Goal: Information Seeking & Learning: Learn about a topic

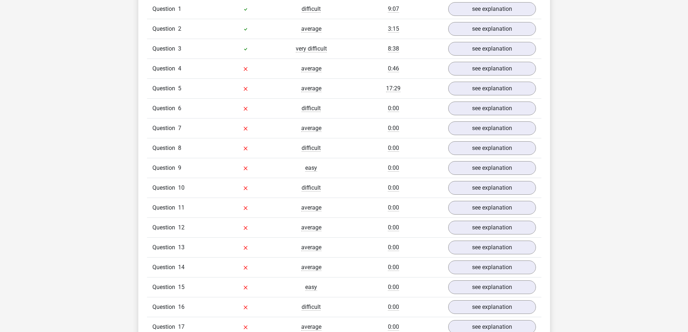
scroll to position [614, 0]
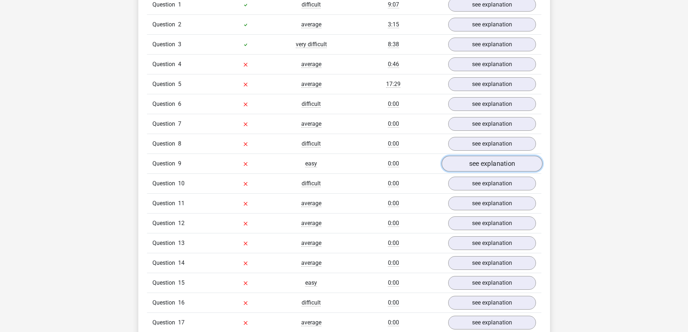
click at [519, 166] on link "see explanation" at bounding box center [491, 164] width 101 height 16
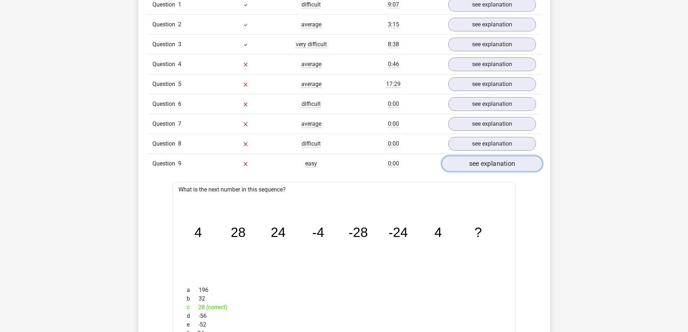
click at [519, 166] on link "see explanation" at bounding box center [491, 164] width 101 height 16
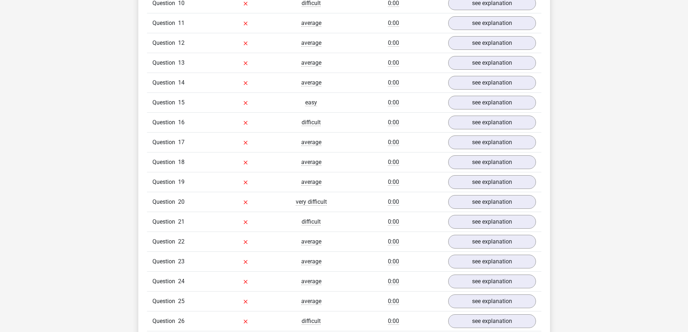
scroll to position [794, 0]
click at [507, 161] on link "see explanation" at bounding box center [491, 162] width 101 height 16
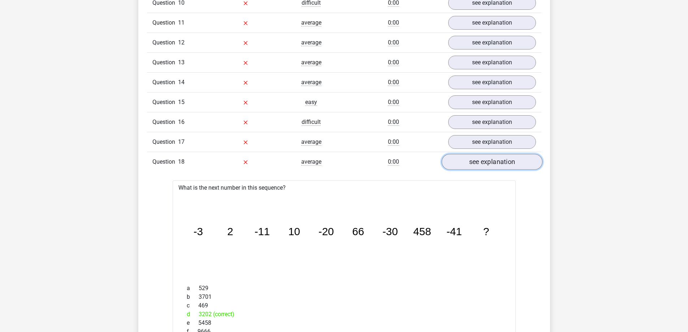
click at [507, 161] on link "see explanation" at bounding box center [491, 162] width 101 height 16
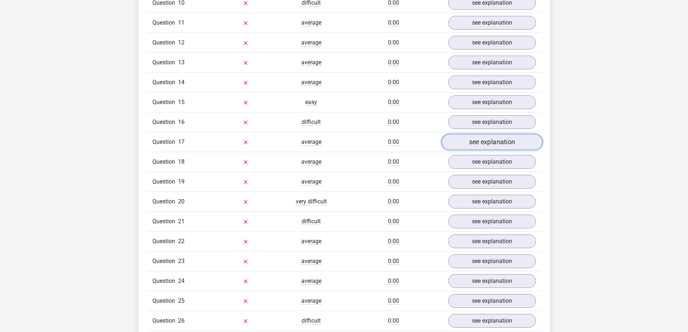
click at [503, 145] on link "see explanation" at bounding box center [491, 142] width 101 height 16
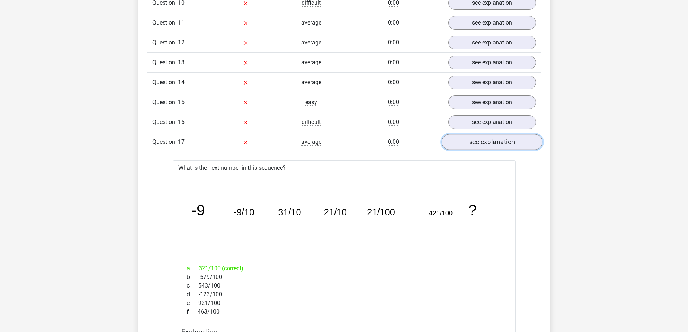
click at [503, 145] on link "see explanation" at bounding box center [491, 142] width 101 height 16
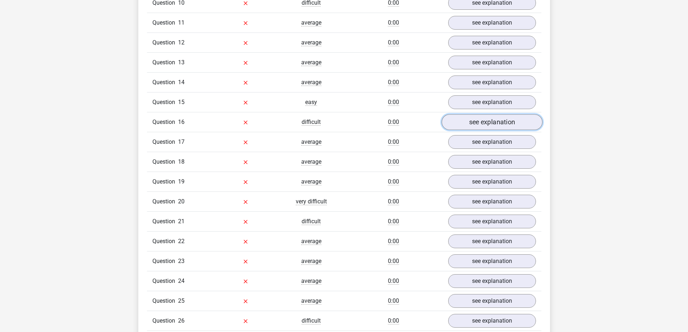
click at [505, 122] on link "see explanation" at bounding box center [491, 122] width 101 height 16
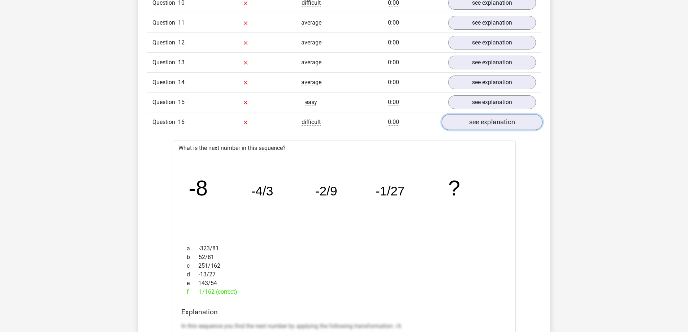
click at [505, 122] on link "see explanation" at bounding box center [491, 122] width 101 height 16
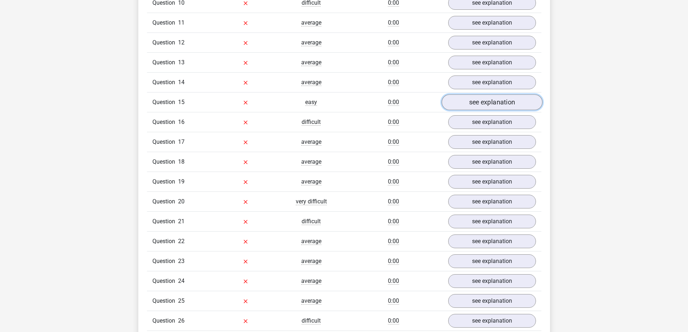
click at [503, 105] on link "see explanation" at bounding box center [491, 103] width 101 height 16
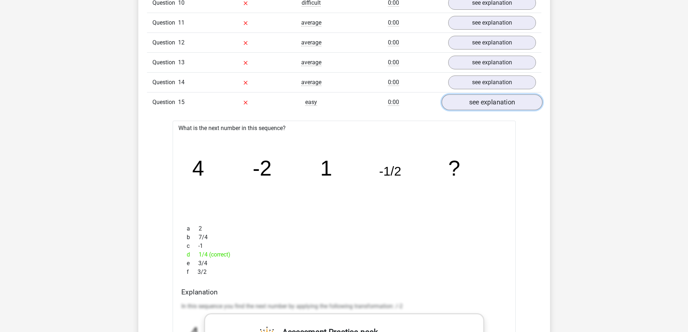
click at [503, 105] on link "see explanation" at bounding box center [491, 103] width 101 height 16
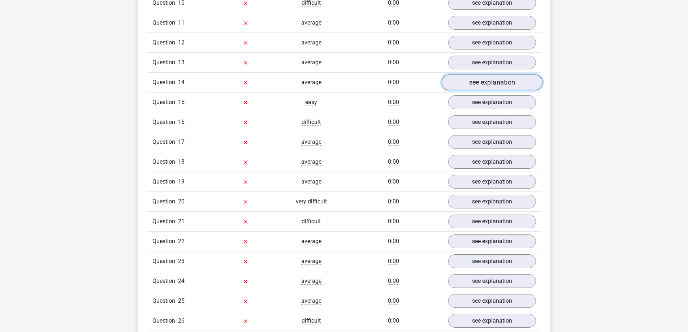
click at [494, 83] on link "see explanation" at bounding box center [491, 83] width 101 height 16
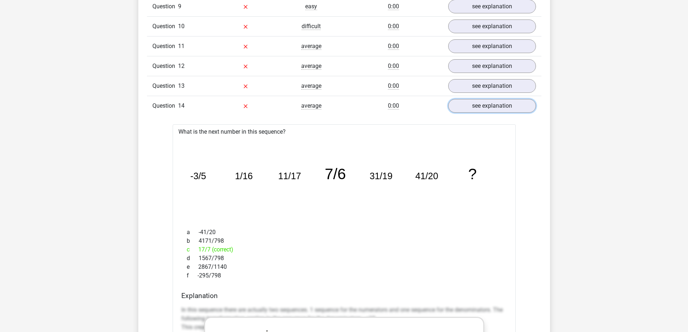
scroll to position [758, 0]
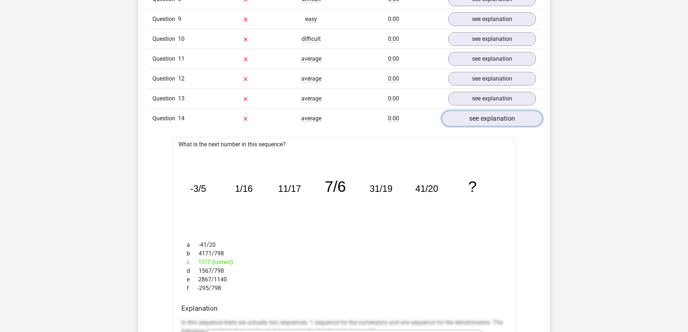
click at [491, 118] on link "see explanation" at bounding box center [491, 119] width 101 height 16
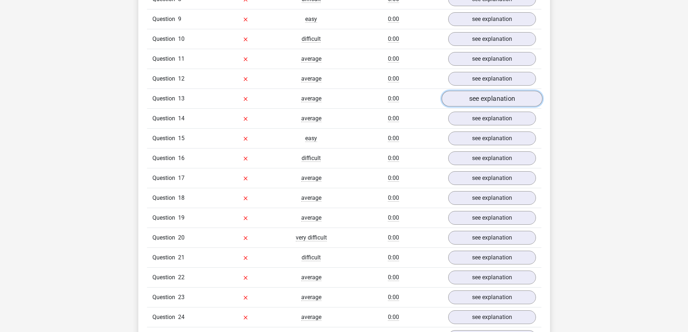
click at [494, 96] on link "see explanation" at bounding box center [491, 99] width 101 height 16
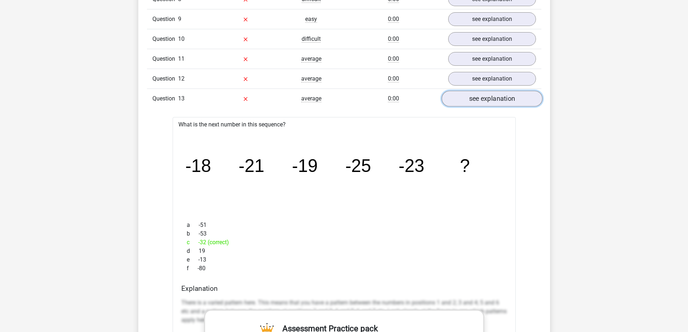
click at [497, 97] on link "see explanation" at bounding box center [491, 99] width 101 height 16
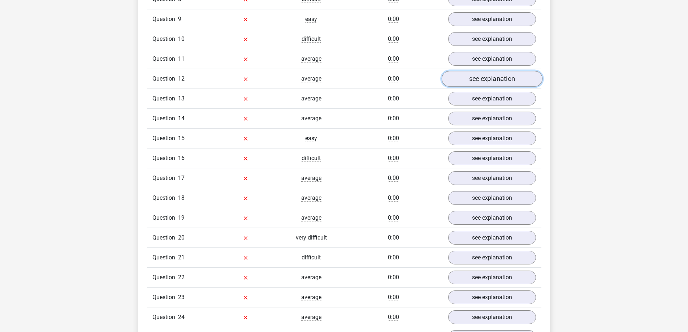
click at [497, 81] on link "see explanation" at bounding box center [491, 79] width 101 height 16
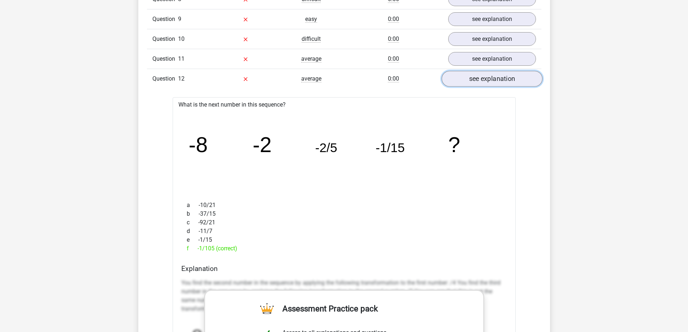
click at [497, 81] on link "see explanation" at bounding box center [491, 79] width 101 height 16
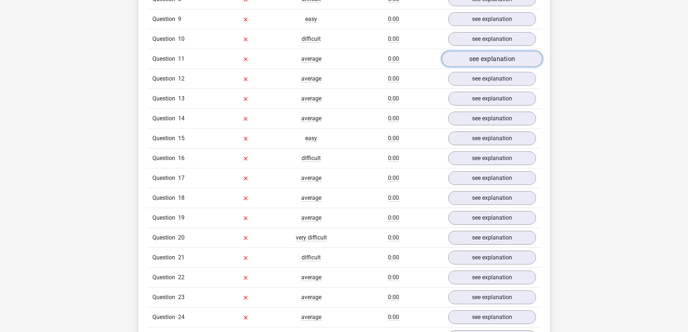
click at [494, 61] on link "see explanation" at bounding box center [491, 59] width 101 height 16
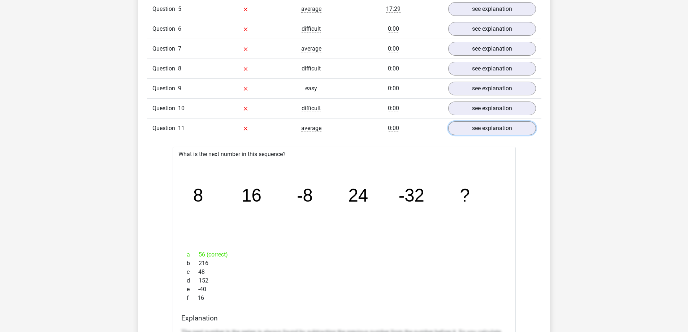
scroll to position [686, 0]
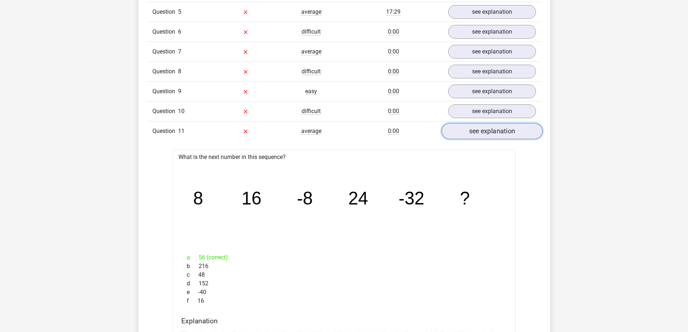
click at [506, 130] on link "see explanation" at bounding box center [491, 131] width 101 height 16
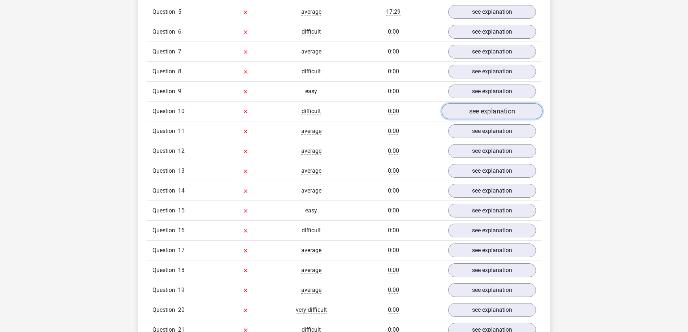
click at [505, 110] on link "see explanation" at bounding box center [491, 112] width 101 height 16
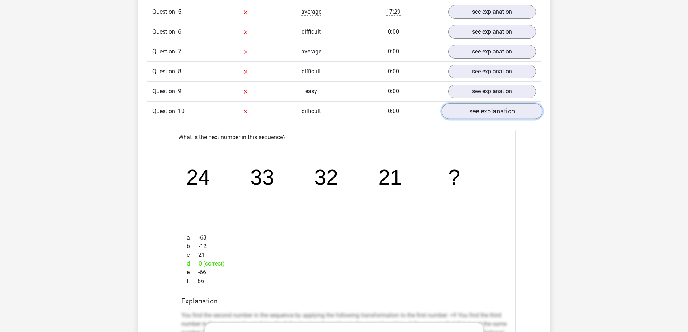
click at [458, 114] on link "see explanation" at bounding box center [491, 112] width 101 height 16
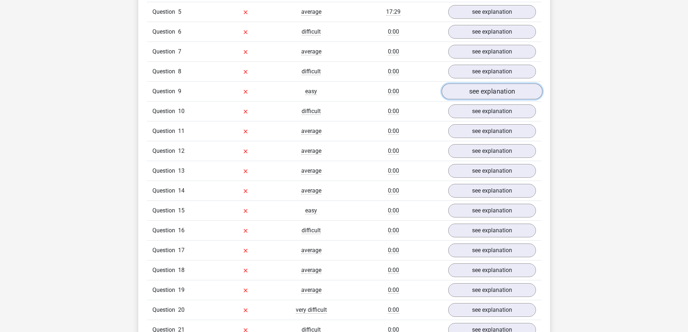
click at [485, 88] on link "see explanation" at bounding box center [491, 92] width 101 height 16
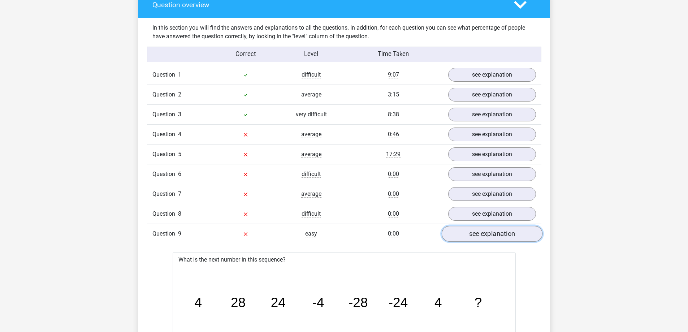
scroll to position [542, 0]
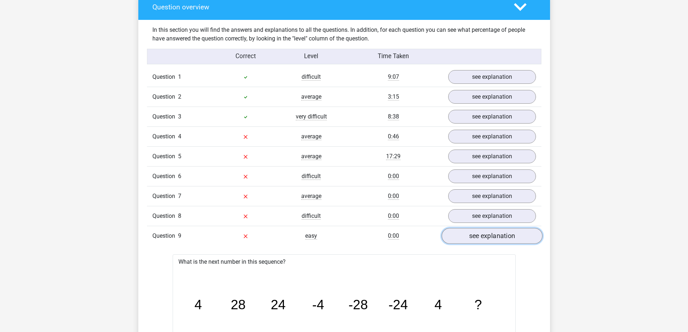
click at [493, 238] on link "see explanation" at bounding box center [491, 236] width 101 height 16
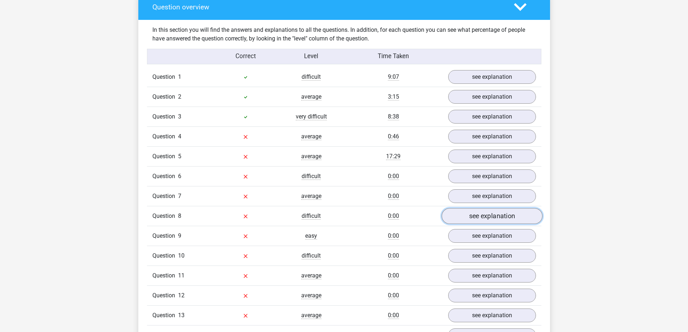
click at [489, 213] on link "see explanation" at bounding box center [491, 216] width 101 height 16
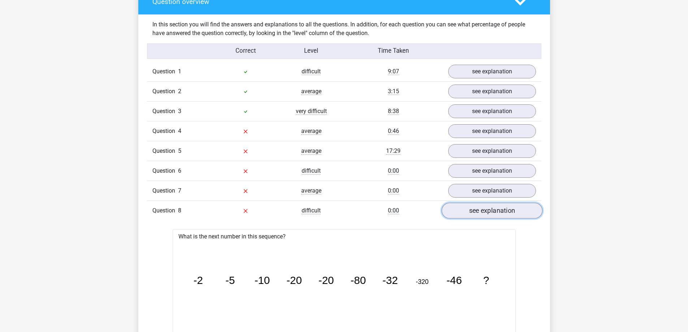
scroll to position [506, 0]
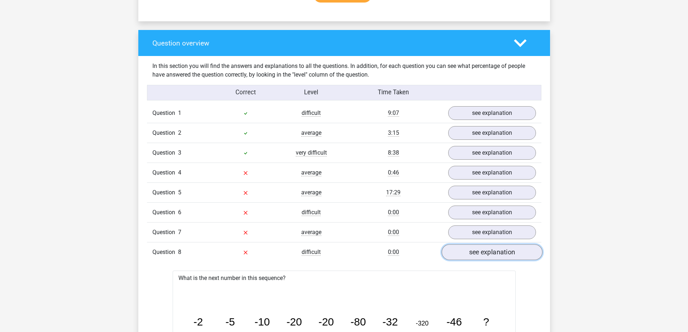
click at [500, 254] on link "see explanation" at bounding box center [491, 252] width 101 height 16
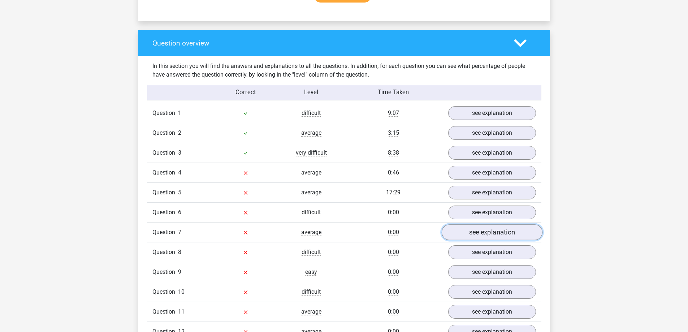
click at [495, 232] on link "see explanation" at bounding box center [491, 233] width 101 height 16
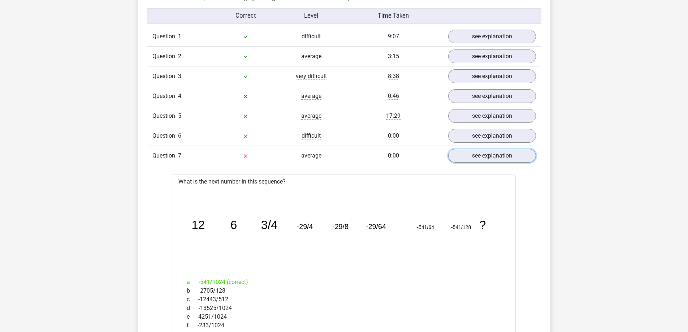
scroll to position [542, 0]
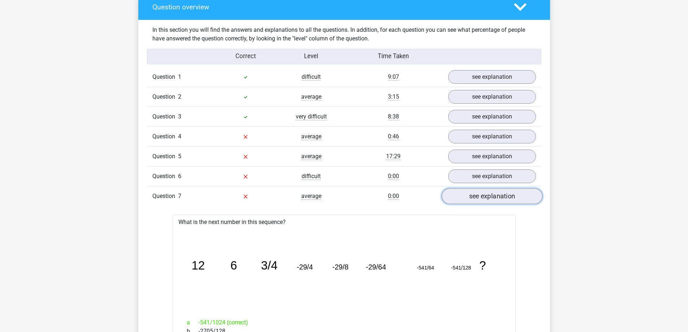
click at [510, 198] on link "see explanation" at bounding box center [491, 196] width 101 height 16
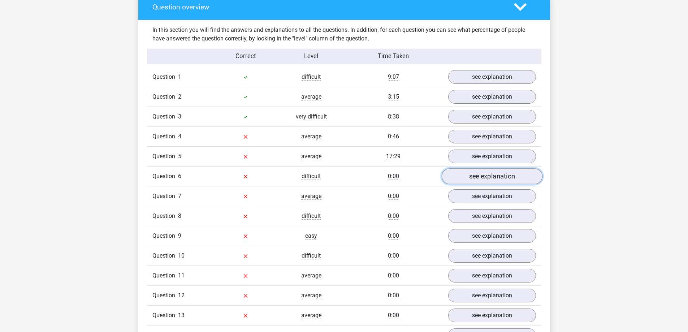
click at [498, 175] on link "see explanation" at bounding box center [491, 177] width 101 height 16
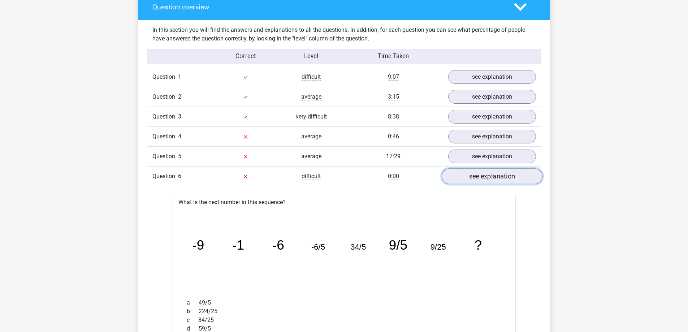
click at [493, 179] on link "see explanation" at bounding box center [491, 177] width 101 height 16
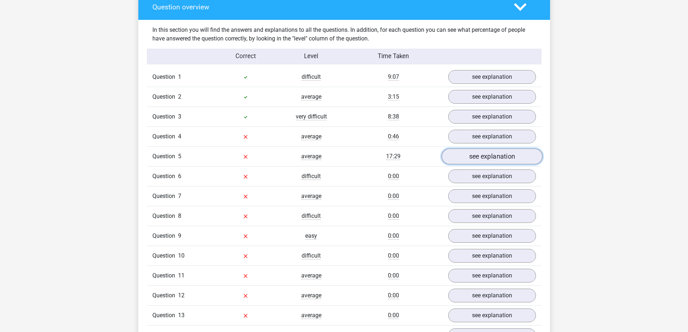
click at [493, 156] on link "see explanation" at bounding box center [491, 157] width 101 height 16
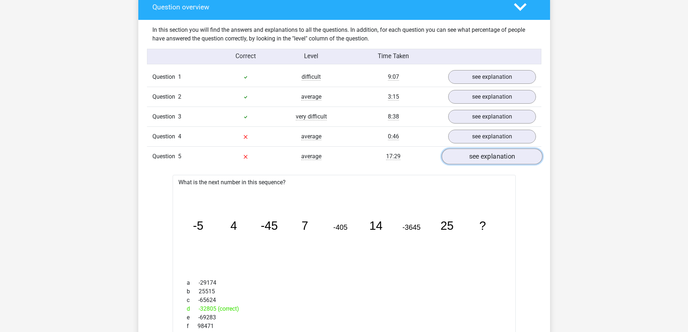
click at [498, 155] on link "see explanation" at bounding box center [491, 157] width 101 height 16
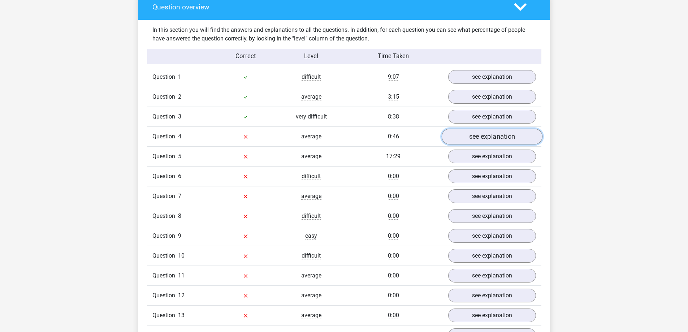
click at [502, 139] on link "see explanation" at bounding box center [491, 137] width 101 height 16
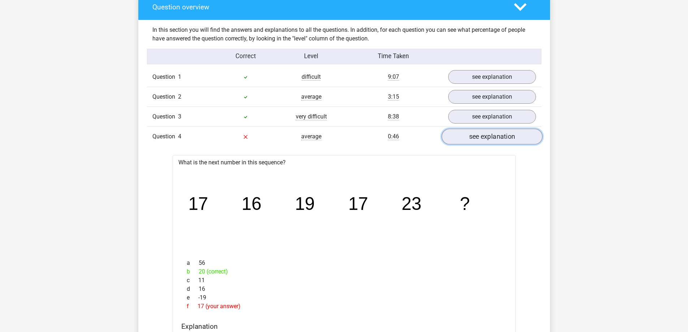
click at [478, 140] on link "see explanation" at bounding box center [491, 137] width 101 height 16
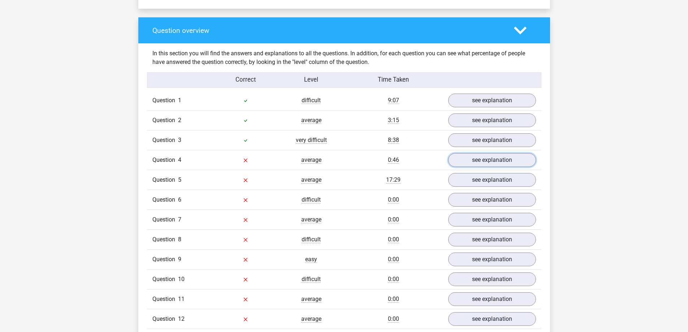
scroll to position [506, 0]
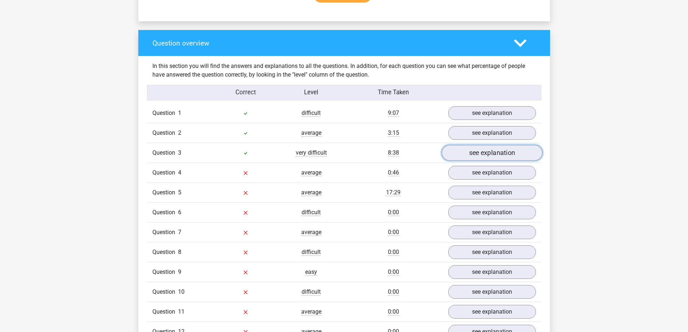
click at [489, 154] on link "see explanation" at bounding box center [491, 153] width 101 height 16
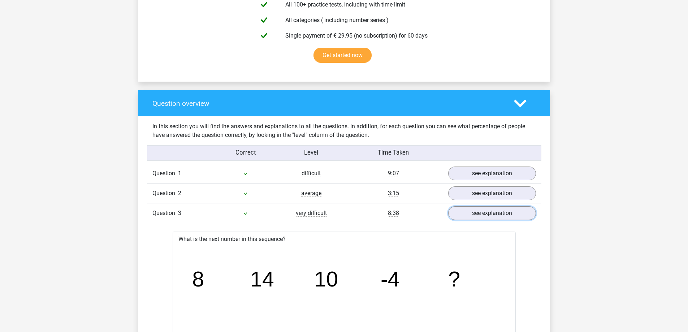
scroll to position [433, 0]
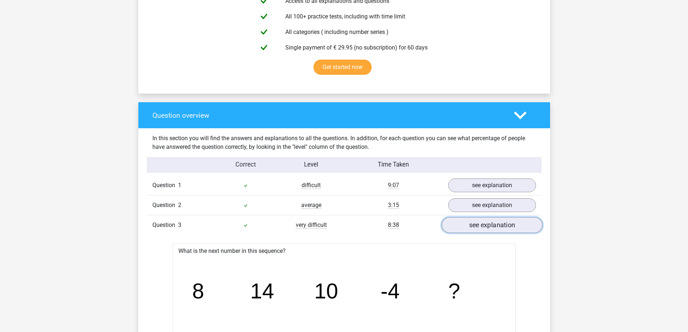
click at [491, 223] on link "see explanation" at bounding box center [491, 225] width 101 height 16
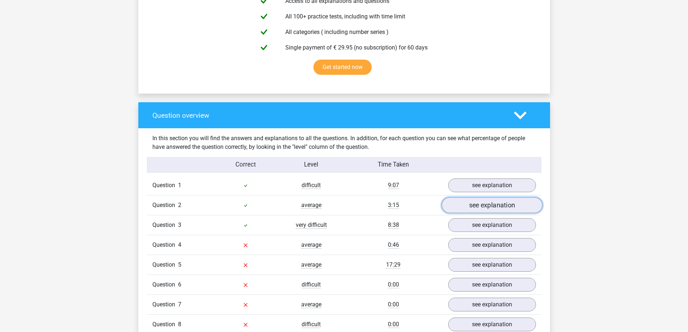
click at [489, 204] on link "see explanation" at bounding box center [491, 206] width 101 height 16
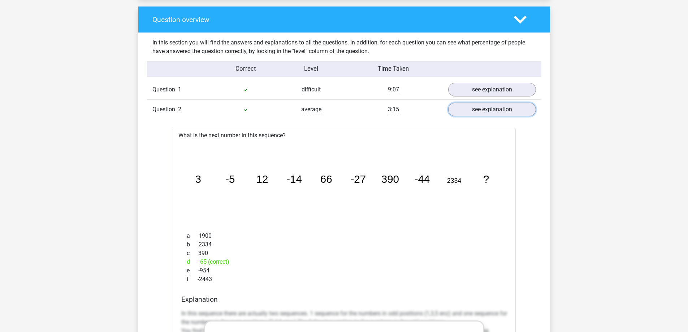
scroll to position [542, 0]
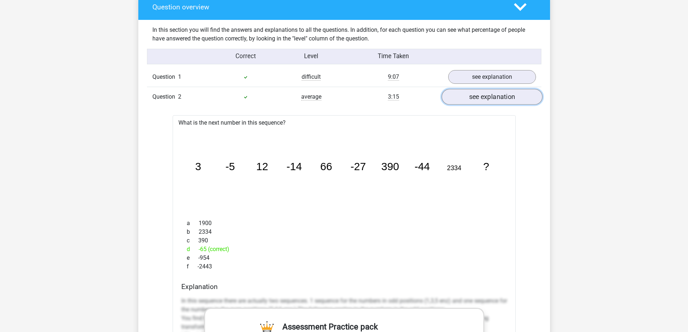
click at [492, 100] on link "see explanation" at bounding box center [491, 97] width 101 height 16
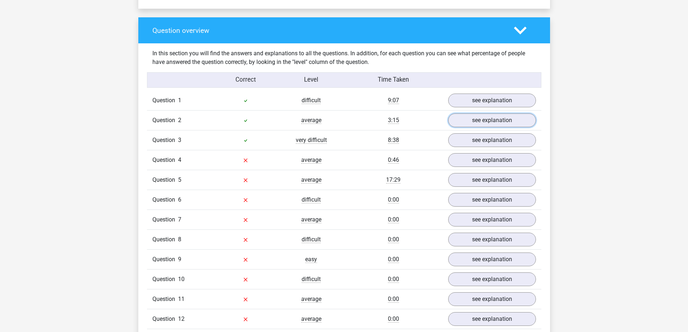
scroll to position [506, 0]
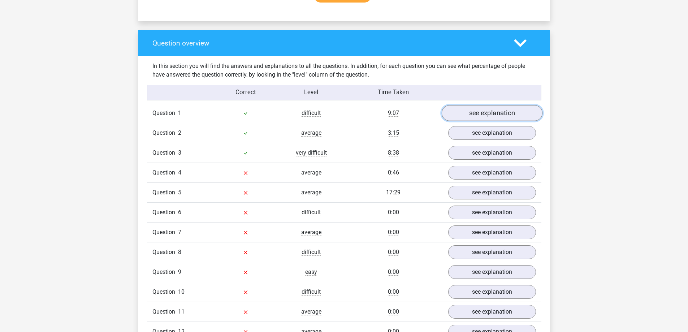
click at [502, 110] on link "see explanation" at bounding box center [491, 113] width 101 height 16
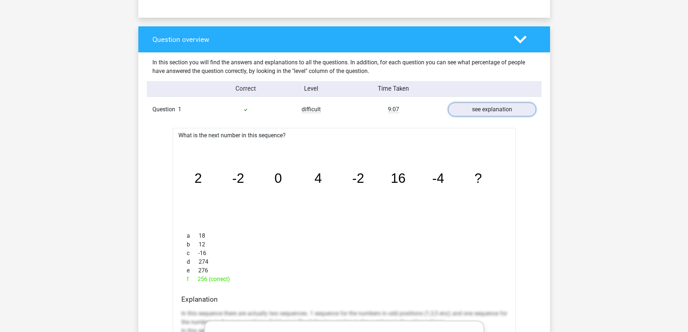
scroll to position [433, 0]
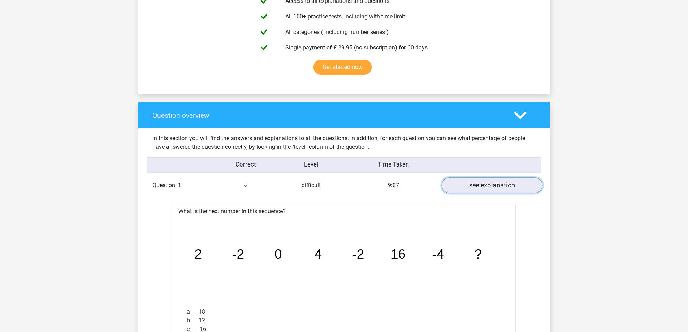
click at [476, 186] on link "see explanation" at bounding box center [491, 186] width 101 height 16
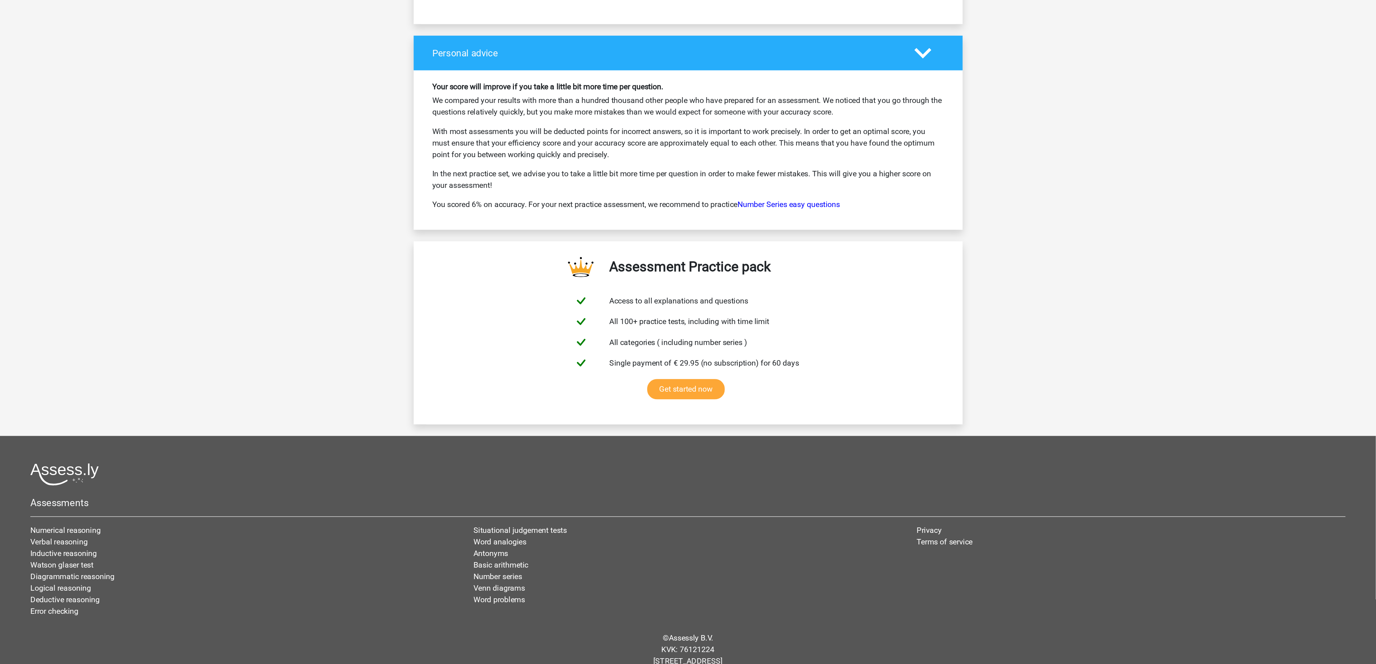
scroll to position [1301, 0]
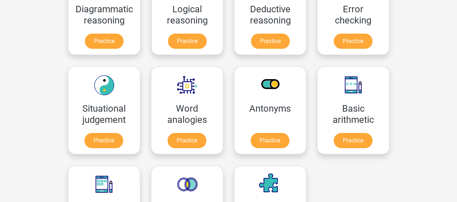
scroll to position [217, 0]
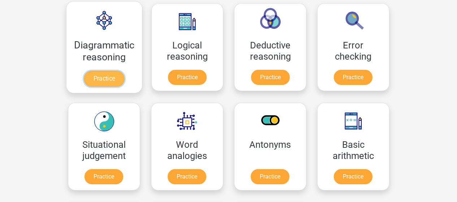
click at [112, 82] on link "Practice" at bounding box center [104, 79] width 40 height 16
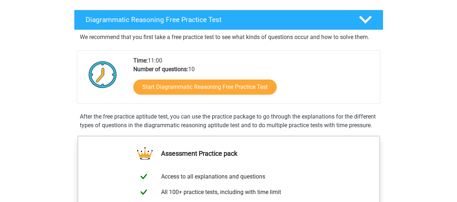
scroll to position [181, 0]
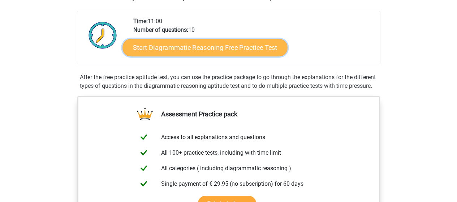
click at [243, 47] on link "Start Diagrammatic Reasoning Free Practice Test" at bounding box center [204, 47] width 165 height 17
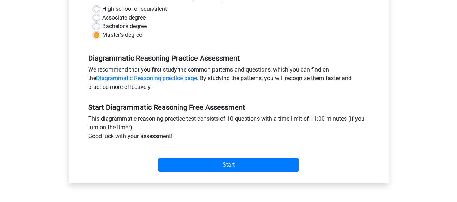
scroll to position [217, 0]
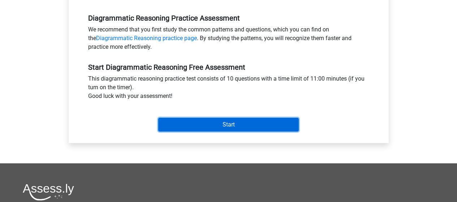
click at [238, 126] on input "Start" at bounding box center [228, 125] width 140 height 14
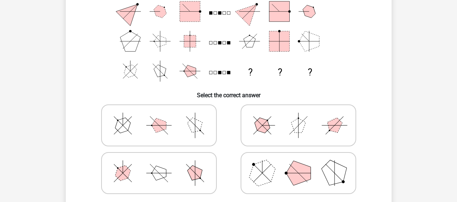
scroll to position [108, 0]
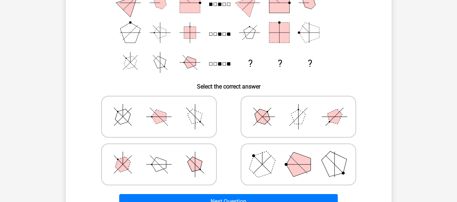
drag, startPoint x: 148, startPoint y: 159, endPoint x: 163, endPoint y: 155, distance: 15.7
click at [148, 159] on icon at bounding box center [159, 164] width 108 height 36
click at [159, 155] on input "radio" at bounding box center [161, 153] width 5 height 5
radio input "true"
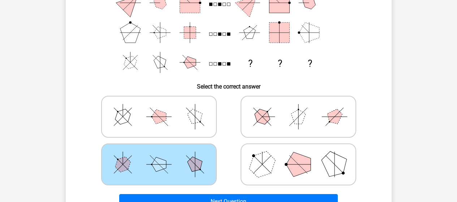
scroll to position [144, 0]
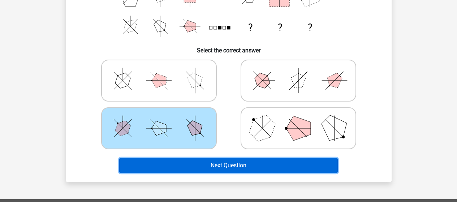
click at [272, 162] on button "Next Question" at bounding box center [228, 165] width 218 height 15
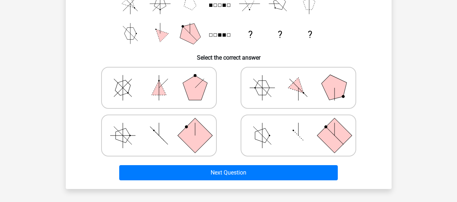
scroll to position [142, 0]
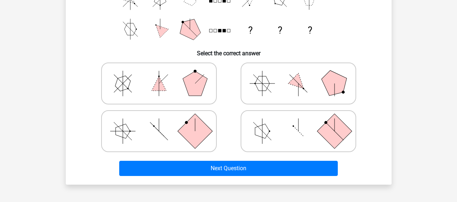
click at [129, 84] on polygon at bounding box center [122, 83] width 21 height 21
click at [159, 74] on input "radio" at bounding box center [161, 72] width 5 height 5
radio input "true"
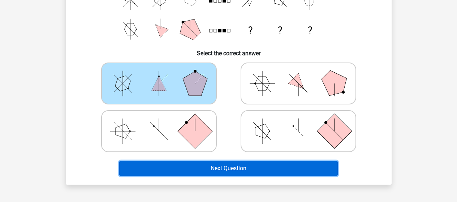
drag, startPoint x: 276, startPoint y: 169, endPoint x: 289, endPoint y: 164, distance: 14.1
click at [275, 169] on button "Next Question" at bounding box center [228, 168] width 218 height 15
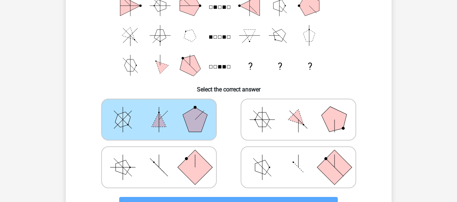
scroll to position [178, 0]
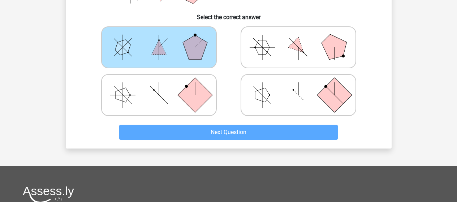
click at [205, 47] on polygon at bounding box center [195, 47] width 25 height 25
click at [164, 38] on input "radio" at bounding box center [161, 36] width 5 height 5
click at [205, 47] on polygon at bounding box center [195, 47] width 25 height 25
click at [164, 38] on input "radio" at bounding box center [161, 36] width 5 height 5
click at [269, 58] on icon at bounding box center [298, 47] width 108 height 36
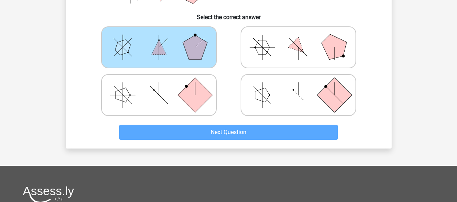
click at [298, 38] on input "radio" at bounding box center [300, 36] width 5 height 5
radio input "true"
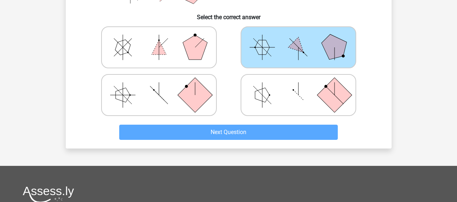
click at [171, 52] on icon at bounding box center [159, 47] width 108 height 36
click at [164, 38] on input "radio" at bounding box center [161, 36] width 5 height 5
radio input "true"
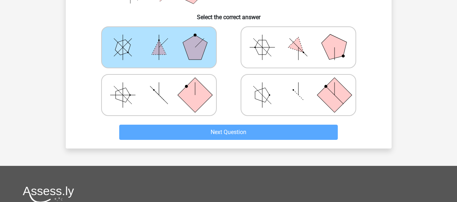
click at [192, 99] on rect at bounding box center [194, 95] width 35 height 35
click at [164, 86] on input "radio" at bounding box center [161, 83] width 5 height 5
radio input "true"
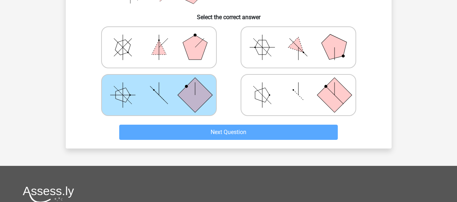
drag, startPoint x: 285, startPoint y: 90, endPoint x: 281, endPoint y: 90, distance: 4.3
click at [285, 90] on icon at bounding box center [298, 95] width 108 height 36
click at [298, 86] on input "radio" at bounding box center [300, 83] width 5 height 5
radio input "true"
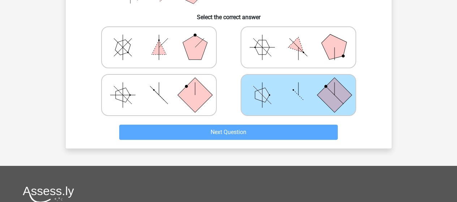
click at [181, 43] on icon at bounding box center [159, 47] width 108 height 36
click at [164, 38] on input "radio" at bounding box center [161, 36] width 5 height 5
radio input "true"
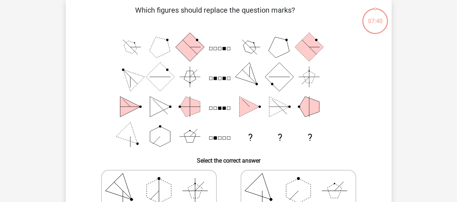
scroll to position [33, 0]
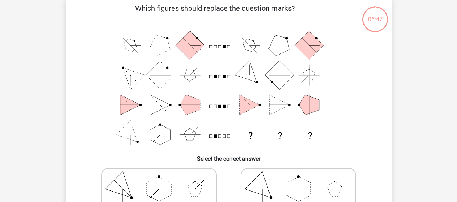
scroll to position [72, 0]
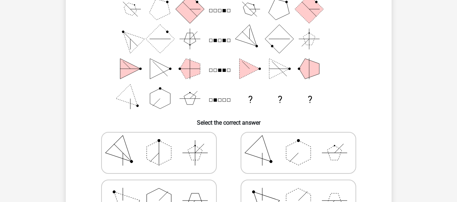
click at [163, 144] on polygon at bounding box center [159, 152] width 25 height 25
click at [163, 144] on input "radio" at bounding box center [161, 141] width 5 height 5
radio input "true"
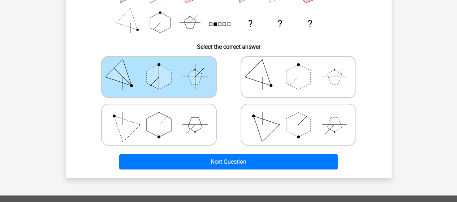
scroll to position [181, 0]
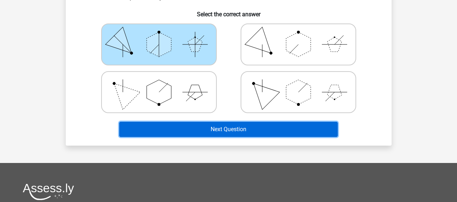
click at [230, 129] on button "Next Question" at bounding box center [228, 129] width 218 height 15
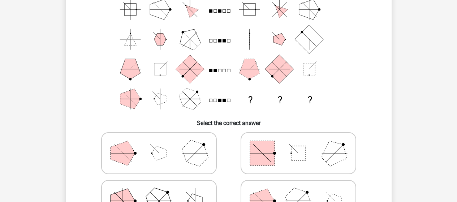
scroll to position [105, 0]
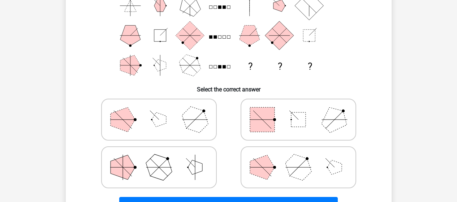
click at [163, 119] on polygon at bounding box center [159, 119] width 14 height 14
click at [163, 110] on input "radio" at bounding box center [161, 108] width 5 height 5
radio input "true"
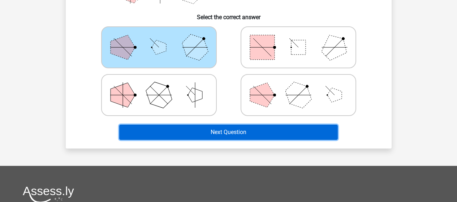
click at [258, 131] on button "Next Question" at bounding box center [228, 132] width 218 height 15
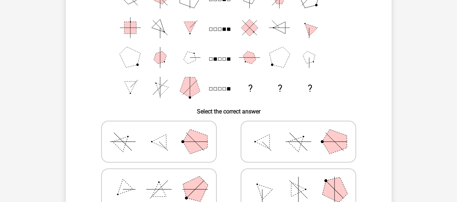
scroll to position [108, 0]
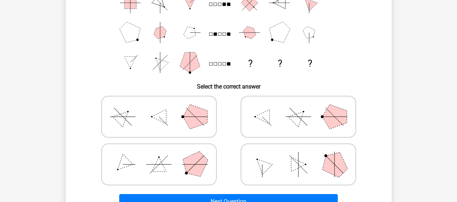
click at [311, 116] on icon at bounding box center [298, 117] width 108 height 36
click at [303, 108] on input "radio" at bounding box center [300, 105] width 5 height 5
radio input "true"
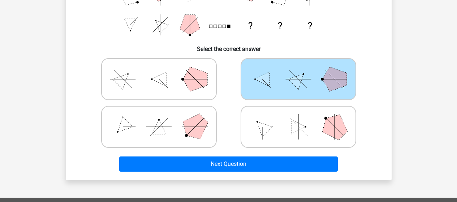
scroll to position [181, 0]
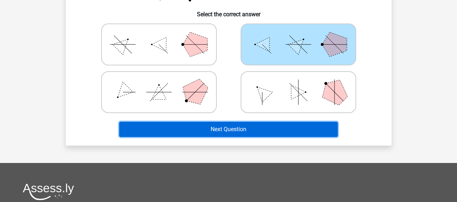
click at [247, 128] on button "Next Question" at bounding box center [228, 129] width 218 height 15
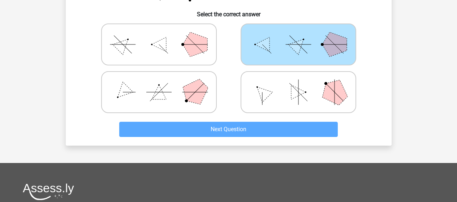
click at [270, 42] on icon at bounding box center [298, 44] width 108 height 36
click at [298, 35] on input "radio" at bounding box center [300, 33] width 5 height 5
click at [192, 48] on polygon at bounding box center [195, 44] width 25 height 25
click at [164, 35] on input "radio" at bounding box center [161, 33] width 5 height 5
radio input "true"
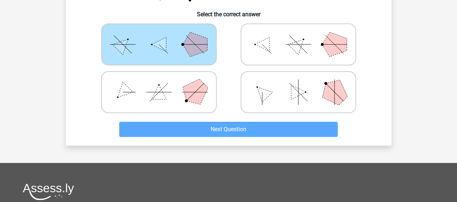
click at [285, 45] on icon at bounding box center [298, 44] width 108 height 36
click at [298, 35] on input "radio" at bounding box center [300, 33] width 5 height 5
radio input "true"
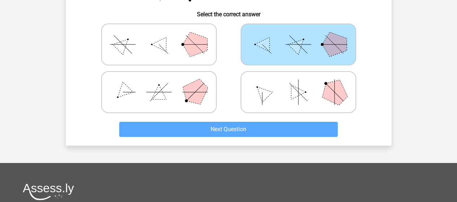
click at [275, 100] on icon at bounding box center [298, 92] width 108 height 36
click at [298, 83] on input "radio" at bounding box center [300, 80] width 5 height 5
radio input "true"
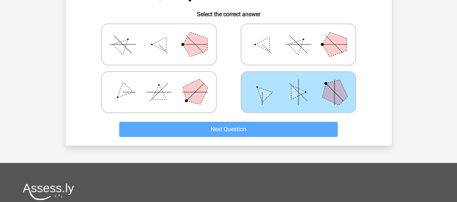
click at [163, 101] on icon at bounding box center [159, 92] width 108 height 36
click at [163, 83] on input "radio" at bounding box center [161, 80] width 5 height 5
radio input "true"
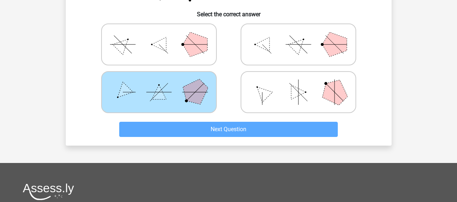
click at [288, 50] on icon at bounding box center [298, 44] width 108 height 36
click at [298, 35] on input "radio" at bounding box center [300, 33] width 5 height 5
radio input "true"
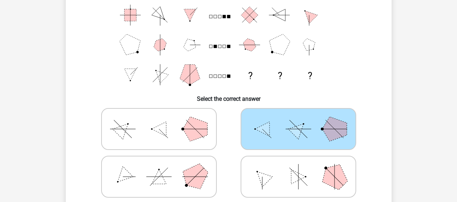
scroll to position [144, 0]
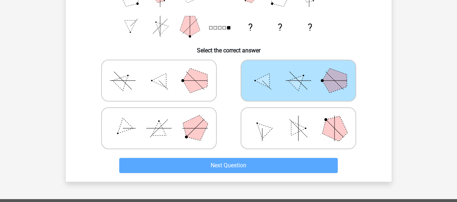
click at [188, 86] on polygon at bounding box center [195, 80] width 25 height 25
click at [164, 71] on input "radio" at bounding box center [161, 69] width 5 height 5
radio input "true"
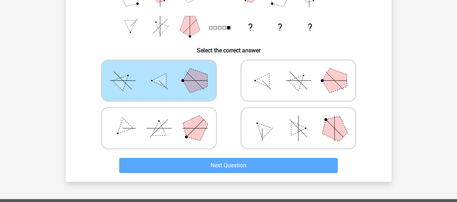
click at [263, 80] on polygon at bounding box center [262, 80] width 14 height 14
click at [298, 71] on input "radio" at bounding box center [300, 69] width 5 height 5
radio input "true"
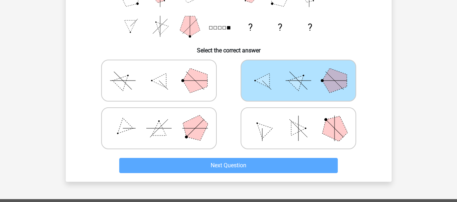
click at [190, 123] on polygon at bounding box center [194, 128] width 35 height 35
click at [164, 119] on input "radio" at bounding box center [161, 116] width 5 height 5
radio input "true"
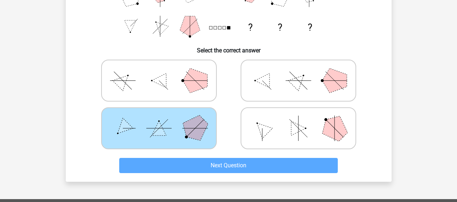
click at [268, 128] on polygon at bounding box center [262, 128] width 21 height 21
click at [298, 119] on input "radio" at bounding box center [300, 116] width 5 height 5
radio input "true"
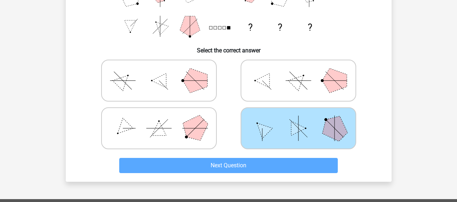
click at [278, 84] on icon at bounding box center [298, 80] width 108 height 36
click at [298, 71] on input "radio" at bounding box center [300, 69] width 5 height 5
radio input "true"
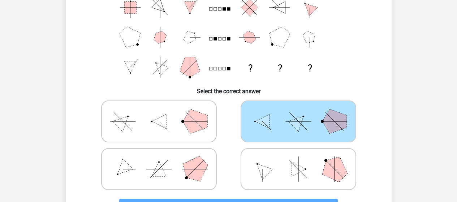
scroll to position [116, 0]
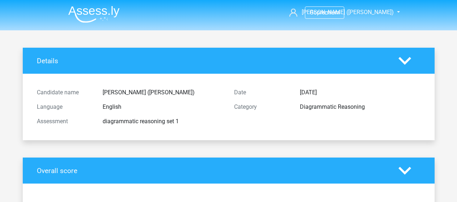
click at [82, 10] on img at bounding box center [93, 14] width 51 height 17
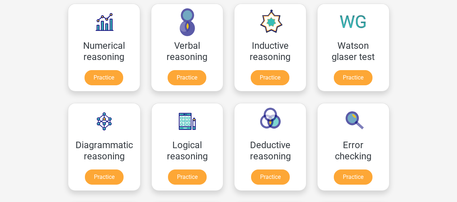
scroll to position [108, 0]
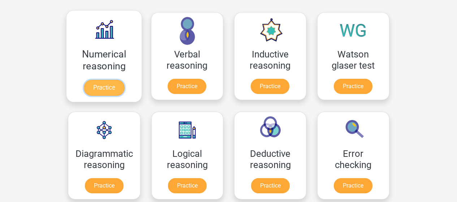
click at [109, 86] on link "Practice" at bounding box center [103, 88] width 40 height 16
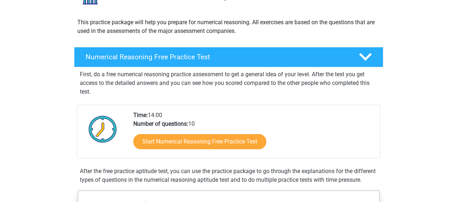
scroll to position [181, 0]
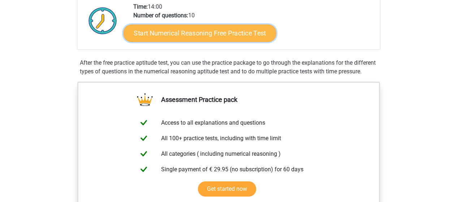
drag, startPoint x: 179, startPoint y: 35, endPoint x: 189, endPoint y: 35, distance: 10.5
click at [178, 35] on link "Start Numerical Reasoning Free Practice Test" at bounding box center [199, 32] width 153 height 17
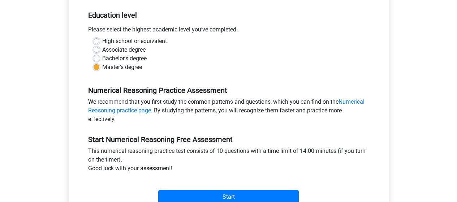
scroll to position [181, 0]
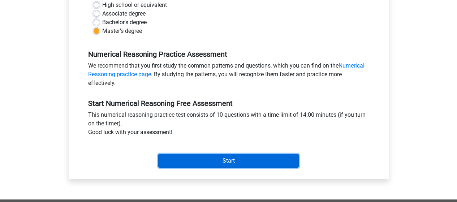
click at [197, 164] on input "Start" at bounding box center [228, 161] width 140 height 14
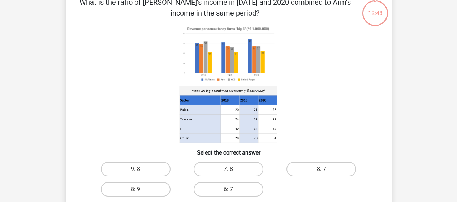
scroll to position [108, 0]
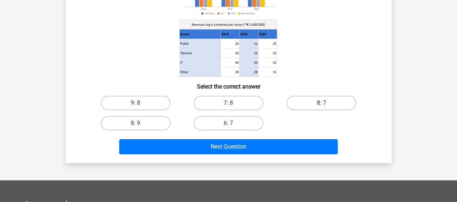
click at [308, 103] on label "8: 7" at bounding box center [321, 103] width 70 height 14
click at [321, 103] on input "8: 7" at bounding box center [323, 105] width 5 height 5
radio input "true"
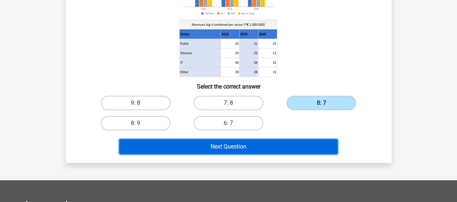
drag, startPoint x: 282, startPoint y: 144, endPoint x: 294, endPoint y: 139, distance: 12.6
click at [282, 144] on button "Next Question" at bounding box center [228, 146] width 218 height 15
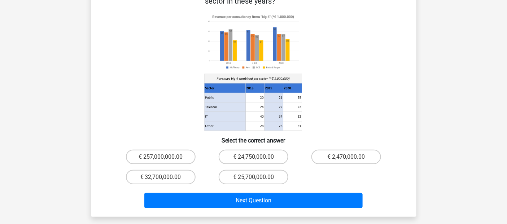
scroll to position [113, 0]
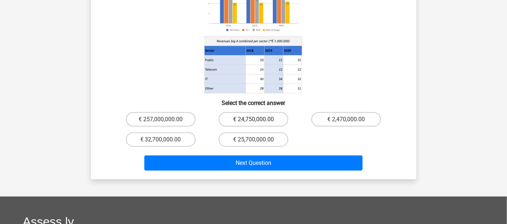
click at [274, 112] on label "€ 24,750,000.00" at bounding box center [254, 119] width 70 height 14
click at [258, 120] on input "€ 24,750,000.00" at bounding box center [255, 122] width 5 height 5
radio input "true"
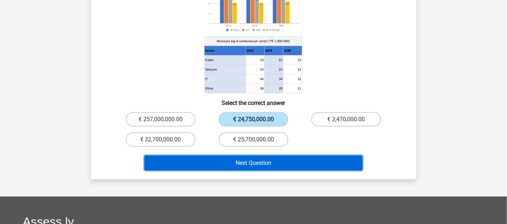
click at [285, 156] on button "Next Question" at bounding box center [253, 163] width 218 height 15
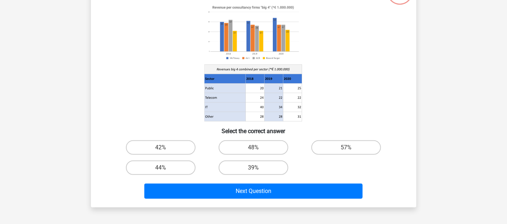
scroll to position [73, 0]
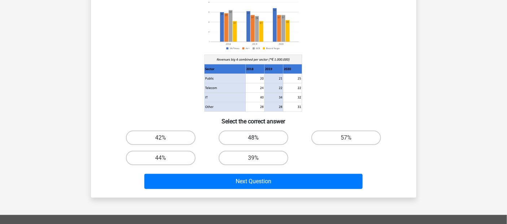
click at [268, 142] on label "48%" at bounding box center [254, 138] width 70 height 14
click at [258, 142] on input "48%" at bounding box center [255, 140] width 5 height 5
radio input "true"
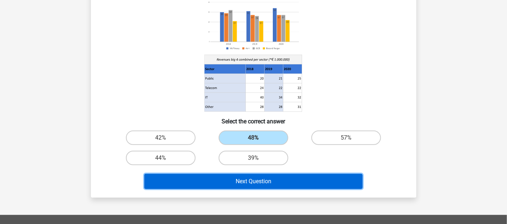
click at [277, 180] on button "Next Question" at bounding box center [253, 181] width 218 height 15
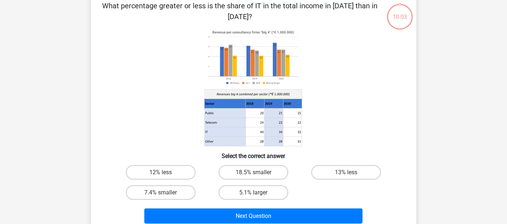
scroll to position [33, 0]
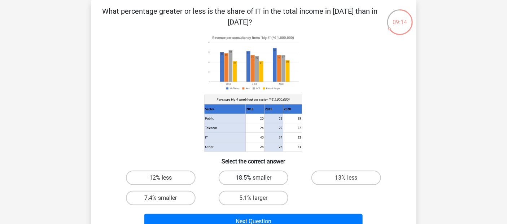
click at [274, 181] on label "18.5% smaller" at bounding box center [254, 178] width 70 height 14
click at [258, 181] on input "18.5% smaller" at bounding box center [255, 180] width 5 height 5
radio input "true"
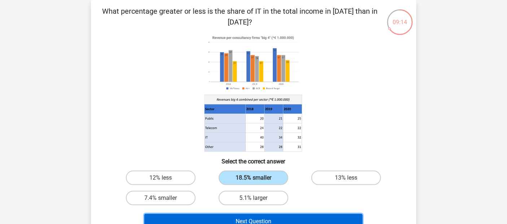
click at [277, 201] on button "Next Question" at bounding box center [253, 221] width 218 height 15
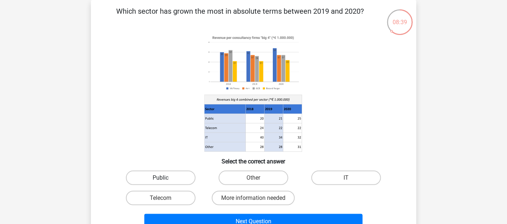
click at [171, 179] on label "Public" at bounding box center [161, 178] width 70 height 14
click at [165, 179] on input "Public" at bounding box center [163, 180] width 5 height 5
radio input "true"
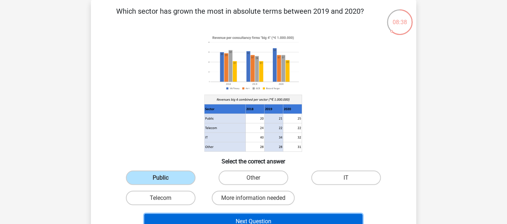
click at [256, 201] on button "Next Question" at bounding box center [253, 221] width 218 height 15
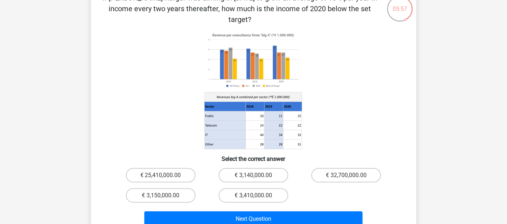
scroll to position [120, 0]
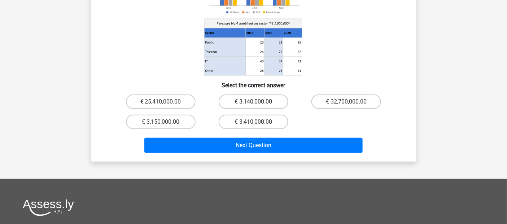
click at [246, 95] on label "€ 3,140,000.00" at bounding box center [254, 102] width 70 height 14
click at [253, 102] on input "€ 3,140,000.00" at bounding box center [255, 104] width 5 height 5
radio input "true"
click at [270, 115] on label "€ 3,410,000.00" at bounding box center [254, 122] width 70 height 14
click at [258, 122] on input "€ 3,410,000.00" at bounding box center [255, 124] width 5 height 5
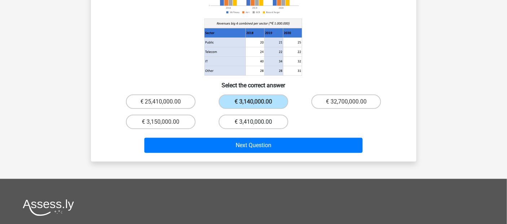
radio input "true"
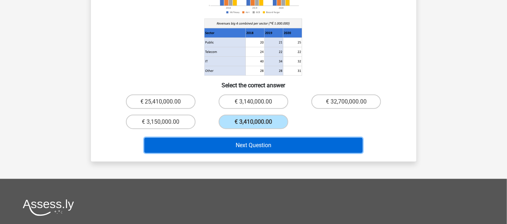
click at [266, 138] on button "Next Question" at bounding box center [253, 145] width 218 height 15
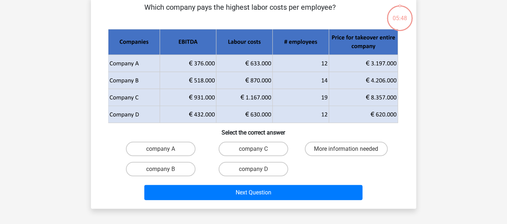
scroll to position [33, 0]
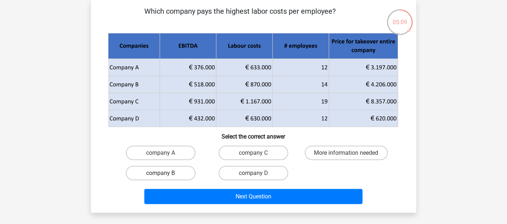
click at [171, 174] on label "company B" at bounding box center [161, 173] width 70 height 14
click at [165, 174] on input "company B" at bounding box center [163, 175] width 5 height 5
radio input "true"
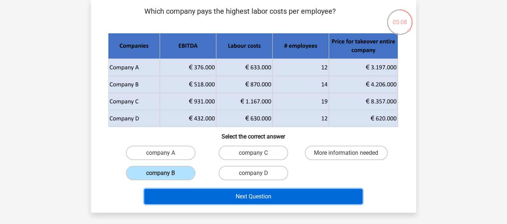
click at [203, 195] on button "Next Question" at bounding box center [253, 196] width 218 height 15
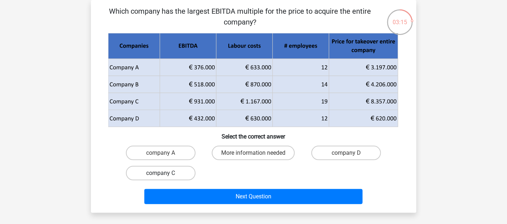
click at [167, 172] on label "company C" at bounding box center [161, 173] width 70 height 14
click at [165, 173] on input "company C" at bounding box center [163, 175] width 5 height 5
radio input "true"
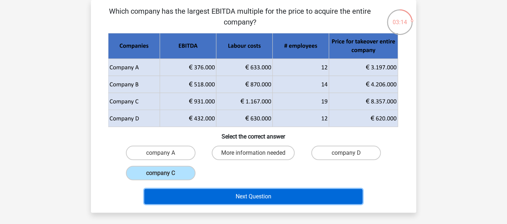
click at [246, 194] on button "Next Question" at bounding box center [253, 196] width 218 height 15
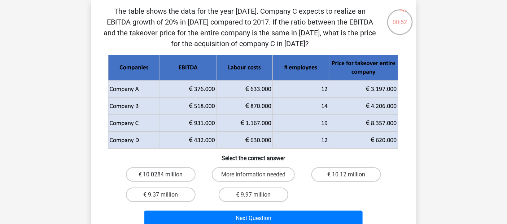
click at [181, 170] on label "€ 10.0284 million" at bounding box center [161, 175] width 70 height 14
click at [165, 175] on input "€ 10.0284 million" at bounding box center [163, 177] width 5 height 5
radio input "true"
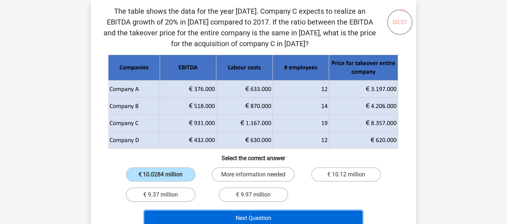
click at [234, 201] on button "Next Question" at bounding box center [253, 218] width 218 height 15
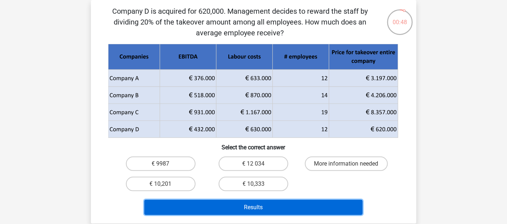
click at [267, 201] on button "Results" at bounding box center [253, 207] width 218 height 15
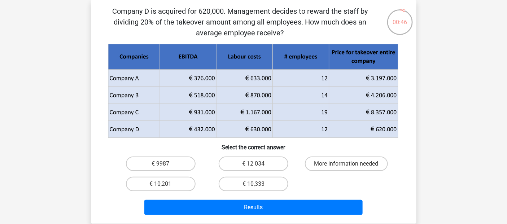
click at [421, 172] on div "00:46 Question 10 of 10 Question category: numerical reasoning set 1" at bounding box center [253, 112] width 337 height 224
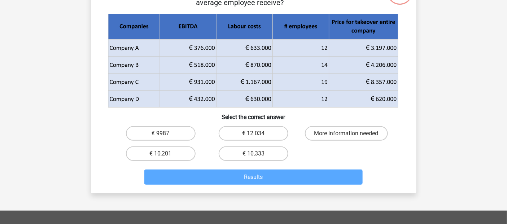
scroll to position [73, 0]
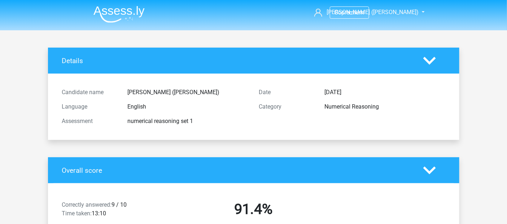
click at [127, 11] on img at bounding box center [119, 14] width 51 height 17
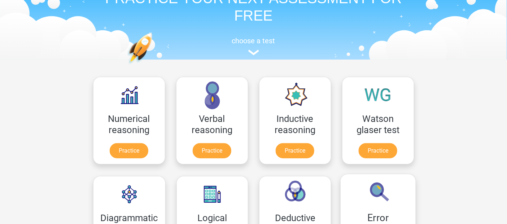
scroll to position [80, 0]
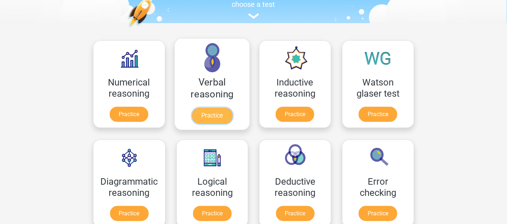
click at [218, 117] on link "Practice" at bounding box center [212, 116] width 40 height 16
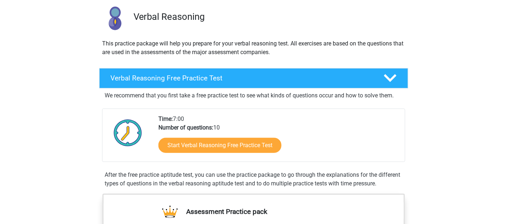
scroll to position [120, 0]
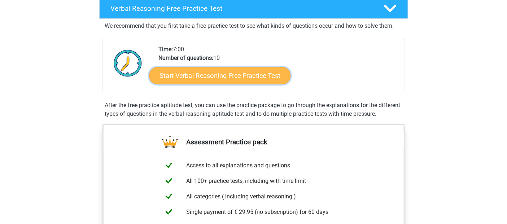
click at [224, 78] on link "Start Verbal Reasoning Free Practice Test" at bounding box center [220, 75] width 142 height 17
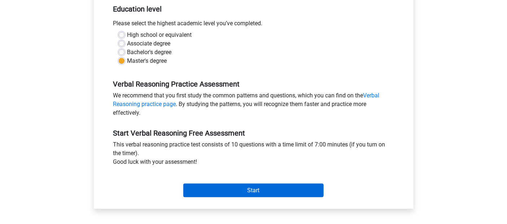
scroll to position [160, 0]
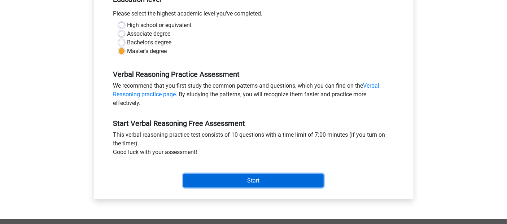
click at [246, 181] on input "Start" at bounding box center [253, 181] width 140 height 14
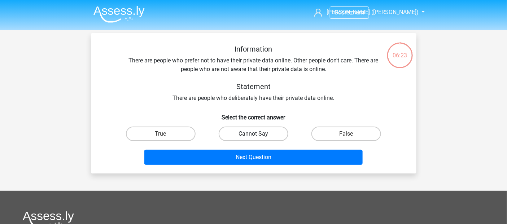
click at [253, 130] on label "Cannot Say" at bounding box center [254, 134] width 70 height 14
click at [253, 134] on input "Cannot Say" at bounding box center [255, 136] width 5 height 5
radio input "true"
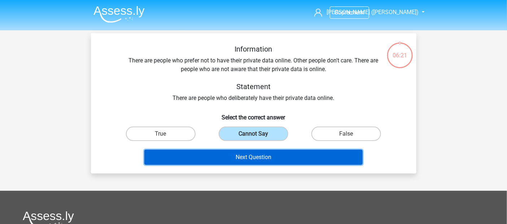
click at [268, 158] on button "Next Question" at bounding box center [253, 157] width 218 height 15
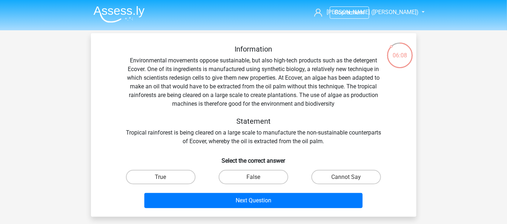
click at [133, 11] on img at bounding box center [119, 14] width 51 height 17
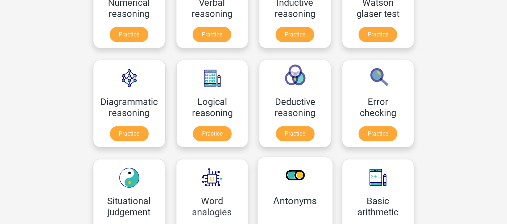
scroll to position [200, 0]
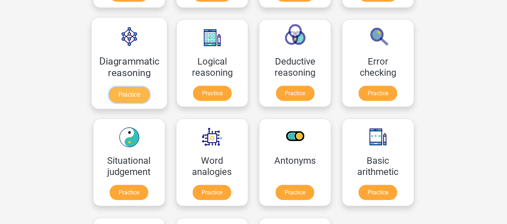
click at [128, 97] on link "Practice" at bounding box center [129, 95] width 40 height 16
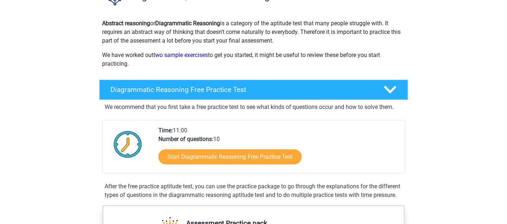
scroll to position [120, 0]
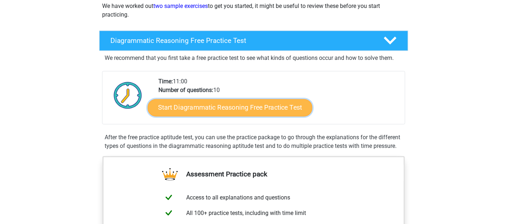
click at [231, 111] on link "Start Diagrammatic Reasoning Free Practice Test" at bounding box center [230, 107] width 165 height 17
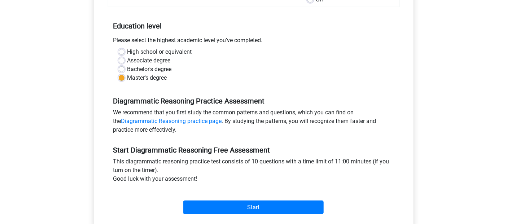
scroll to position [200, 0]
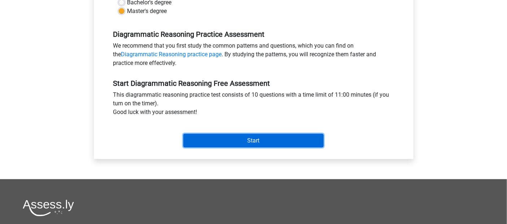
click at [252, 141] on input "Start" at bounding box center [253, 141] width 140 height 14
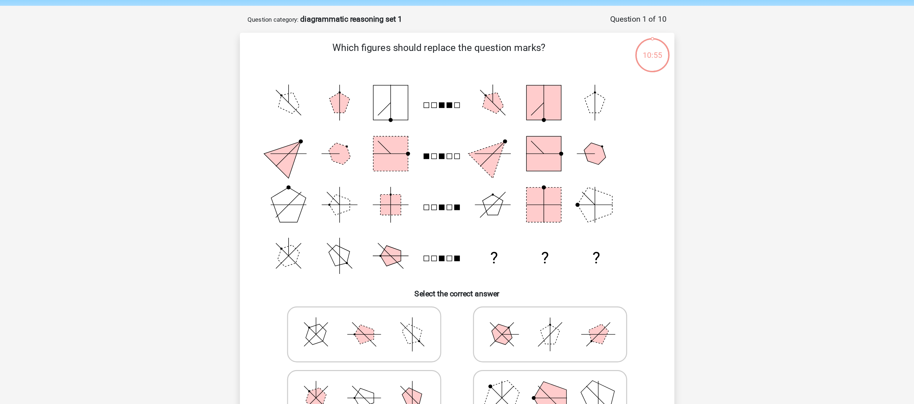
scroll to position [26, 0]
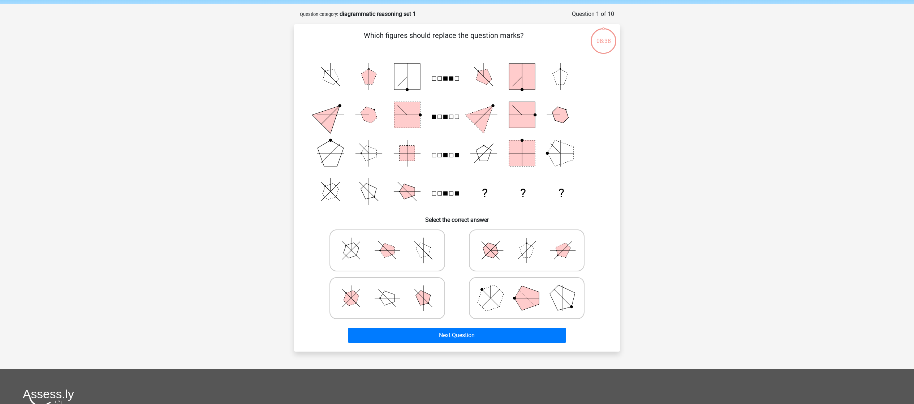
click at [499, 224] on polygon at bounding box center [490, 297] width 35 height 35
click at [507, 224] on input "radio" at bounding box center [528, 286] width 5 height 5
radio input "true"
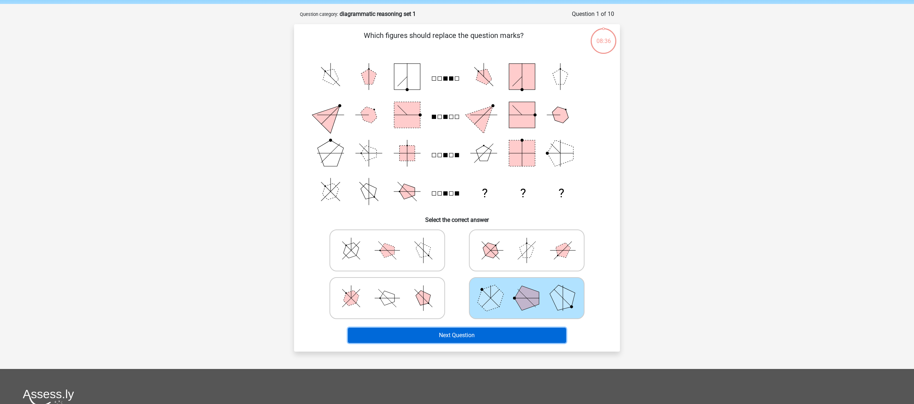
click at [487, 224] on button "Next Question" at bounding box center [457, 335] width 218 height 15
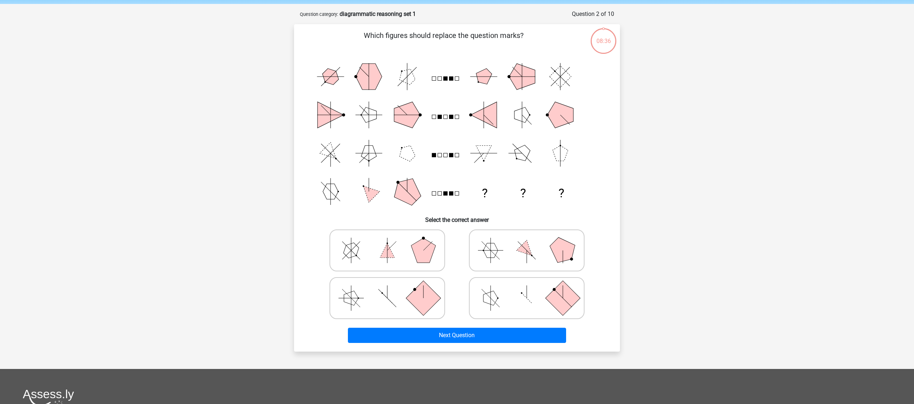
scroll to position [36, 0]
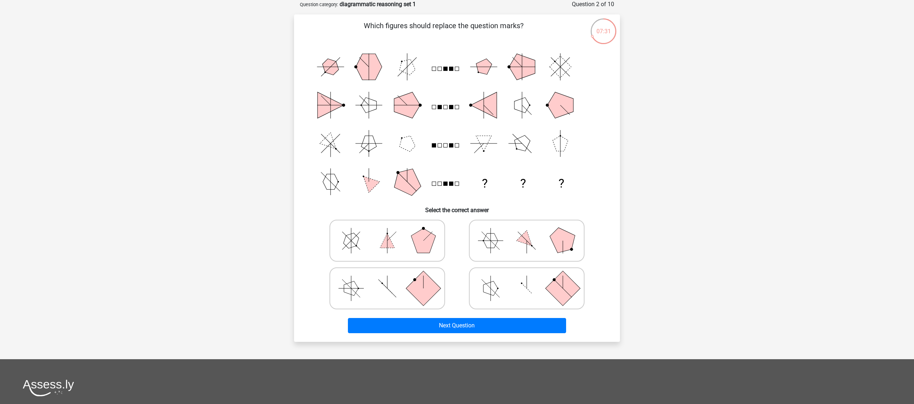
click at [507, 224] on rect at bounding box center [562, 287] width 35 height 35
click at [507, 224] on input "radio" at bounding box center [528, 276] width 5 height 5
radio input "true"
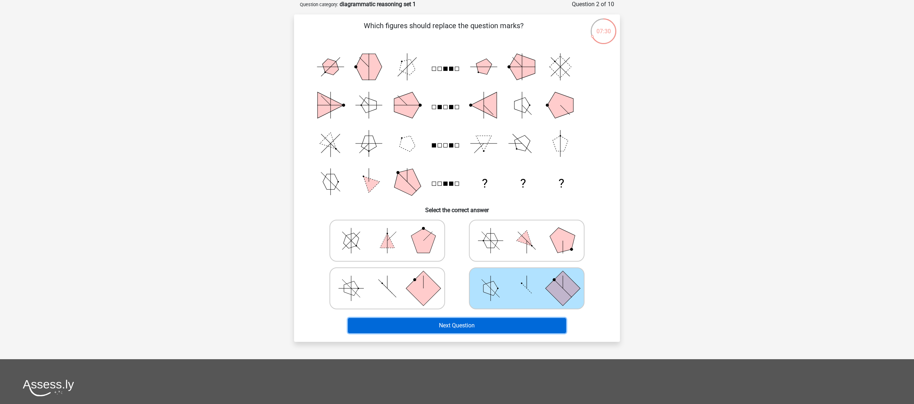
click at [507, 224] on button "Next Question" at bounding box center [457, 325] width 218 height 15
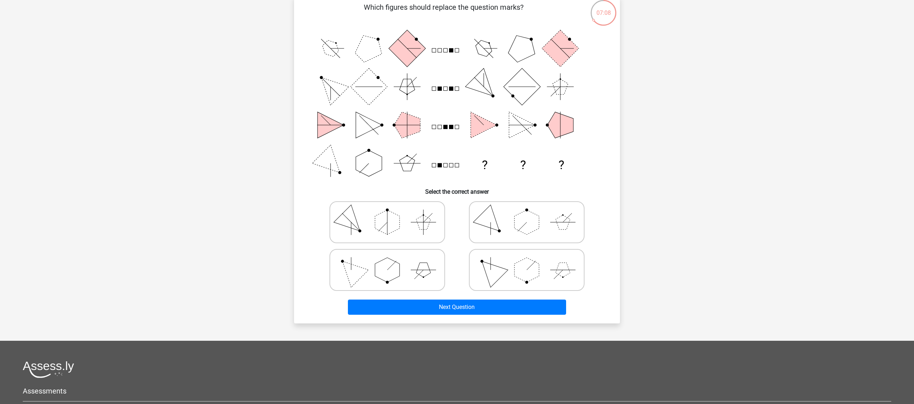
scroll to position [72, 0]
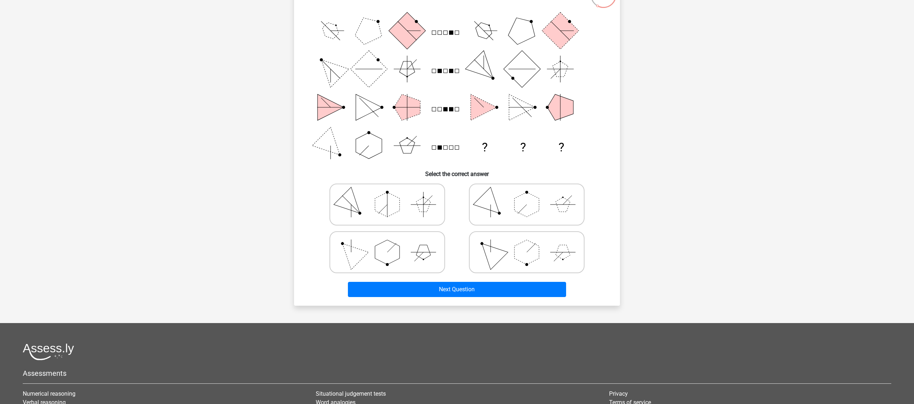
click at [507, 224] on icon at bounding box center [526, 252] width 108 height 36
click at [507, 224] on input "radio" at bounding box center [528, 240] width 5 height 5
radio input "true"
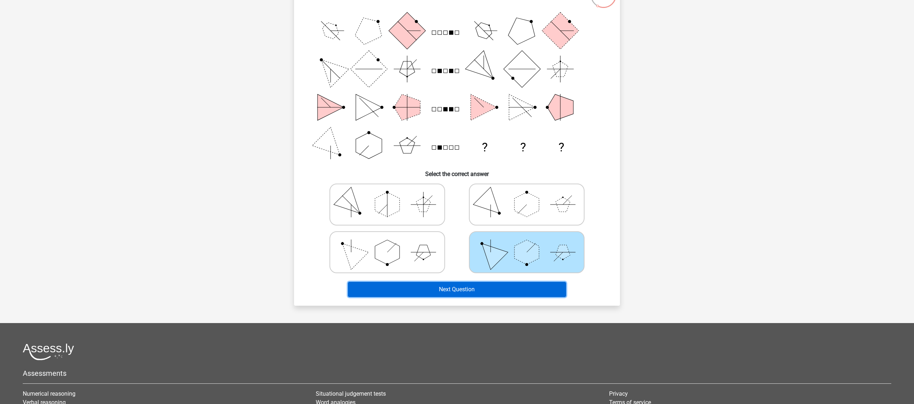
click at [507, 224] on button "Next Question" at bounding box center [457, 289] width 218 height 15
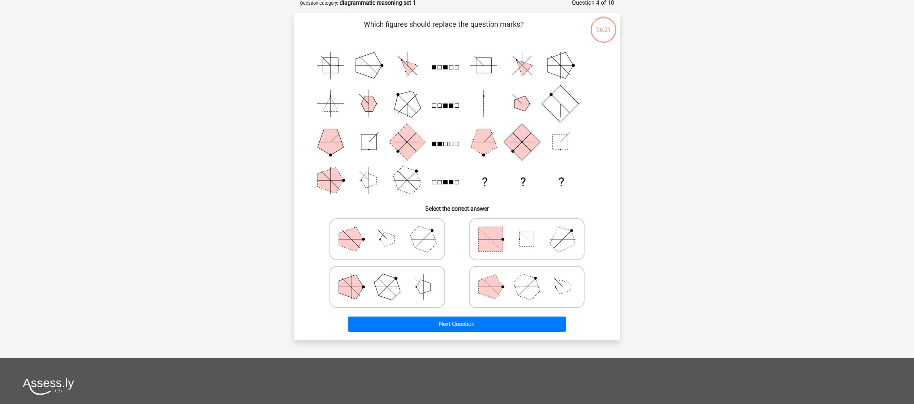
scroll to position [36, 0]
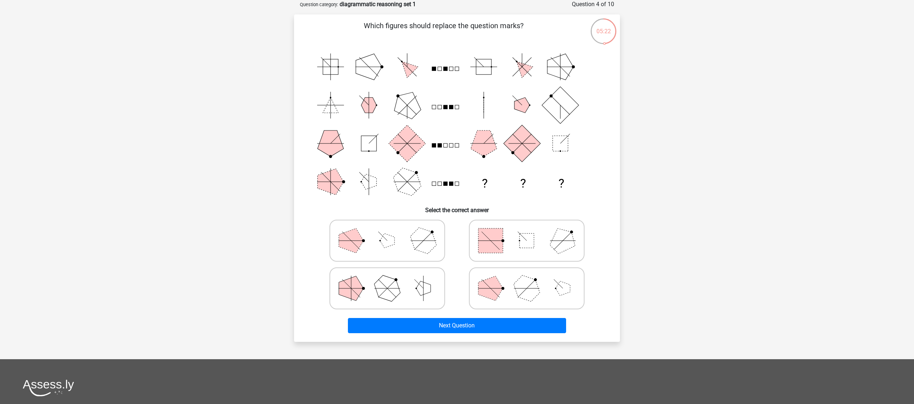
click at [389, 224] on icon at bounding box center [387, 240] width 108 height 36
click at [389, 224] on input "radio" at bounding box center [389, 229] width 5 height 5
radio input "true"
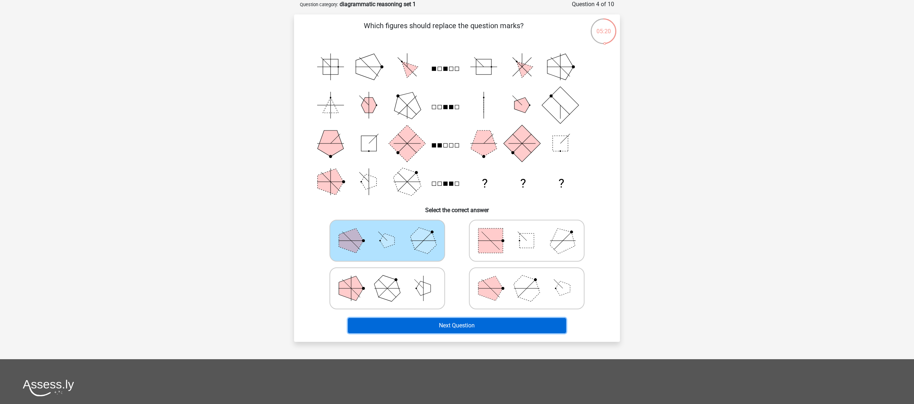
click at [468, 224] on button "Next Question" at bounding box center [457, 325] width 218 height 15
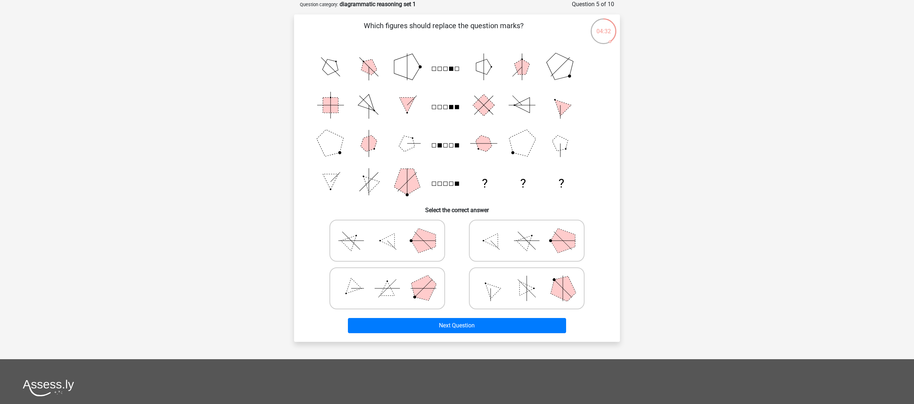
click at [507, 224] on polygon at bounding box center [562, 240] width 25 height 25
click at [507, 224] on input "radio" at bounding box center [528, 229] width 5 height 5
radio input "true"
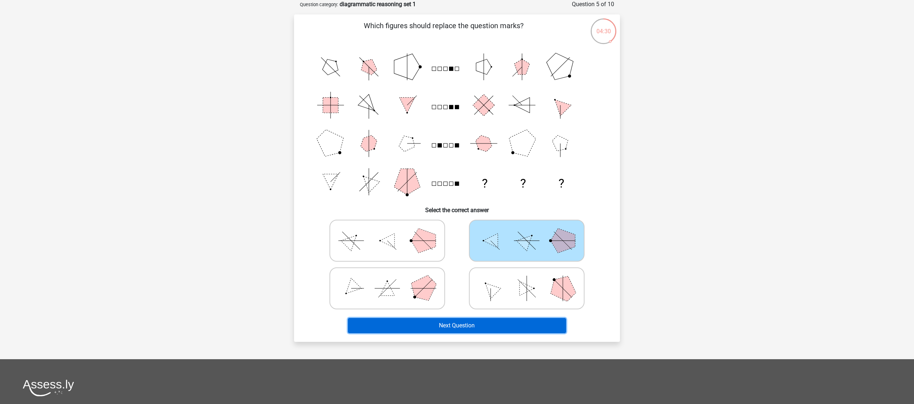
click at [506, 224] on button "Next Question" at bounding box center [457, 325] width 218 height 15
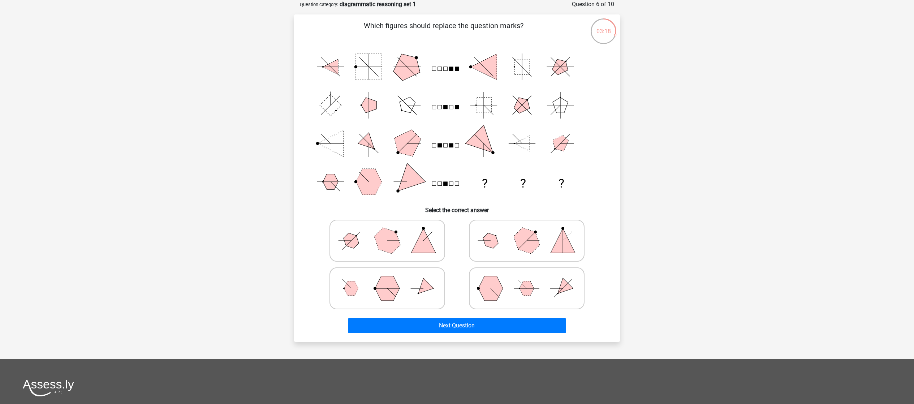
click at [507, 224] on icon at bounding box center [526, 240] width 108 height 36
click at [507, 224] on input "radio" at bounding box center [528, 229] width 5 height 5
radio input "true"
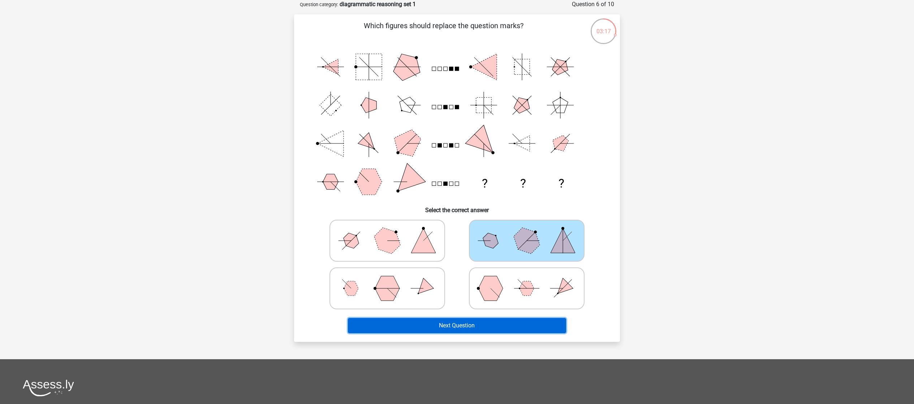
click at [507, 224] on button "Next Question" at bounding box center [457, 325] width 218 height 15
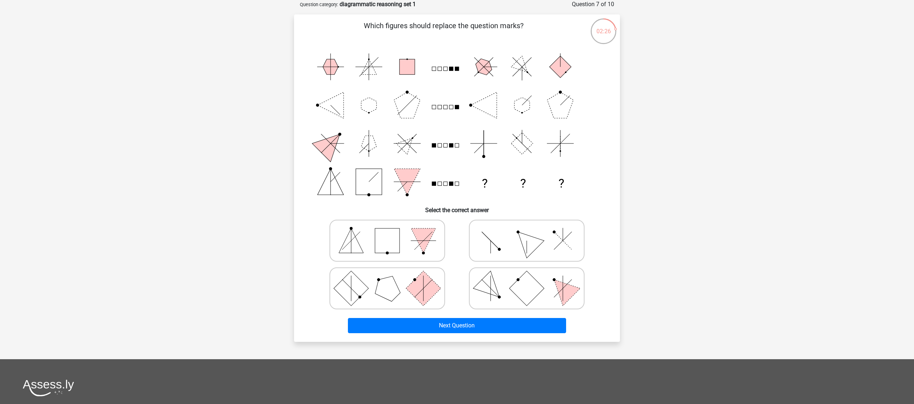
click at [507, 224] on icon at bounding box center [526, 288] width 108 height 36
click at [507, 224] on input "radio" at bounding box center [528, 276] width 5 height 5
radio input "true"
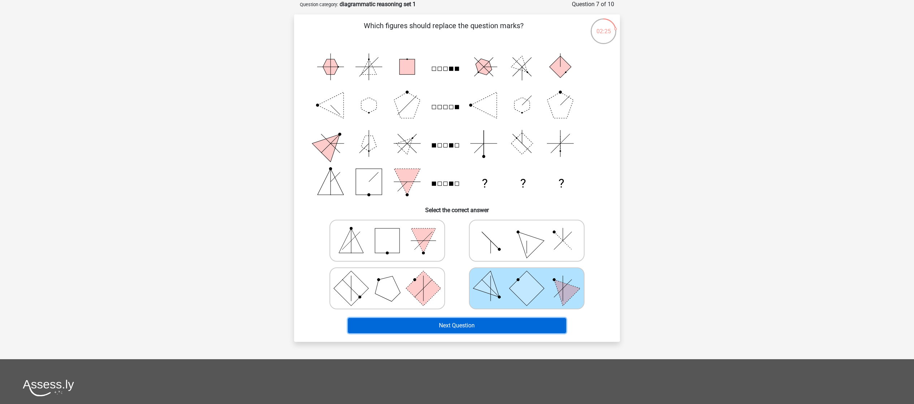
click at [507, 224] on button "Next Question" at bounding box center [457, 325] width 218 height 15
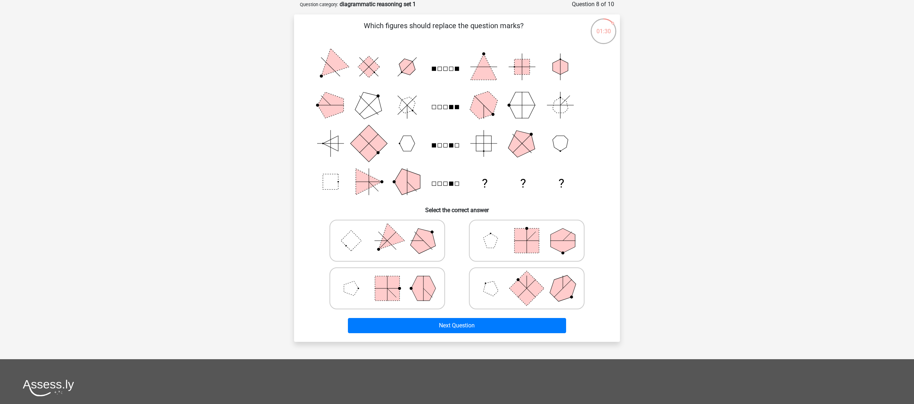
click at [490, 224] on icon at bounding box center [526, 240] width 108 height 36
click at [507, 224] on input "radio" at bounding box center [528, 229] width 5 height 5
radio input "true"
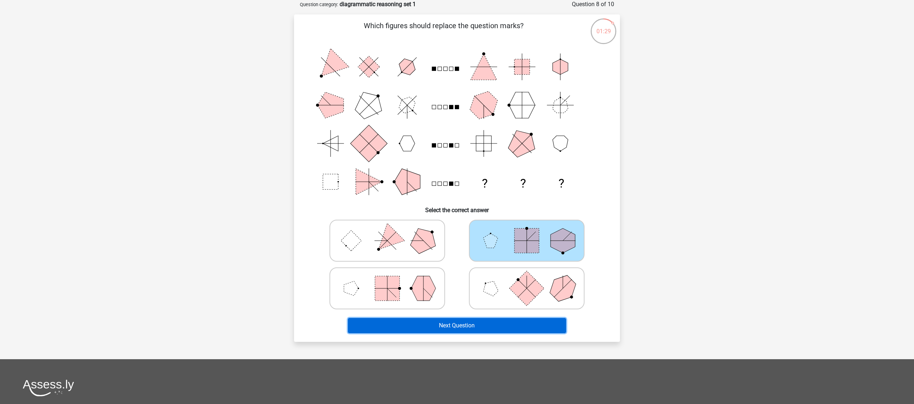
click at [507, 224] on button "Next Question" at bounding box center [457, 325] width 218 height 15
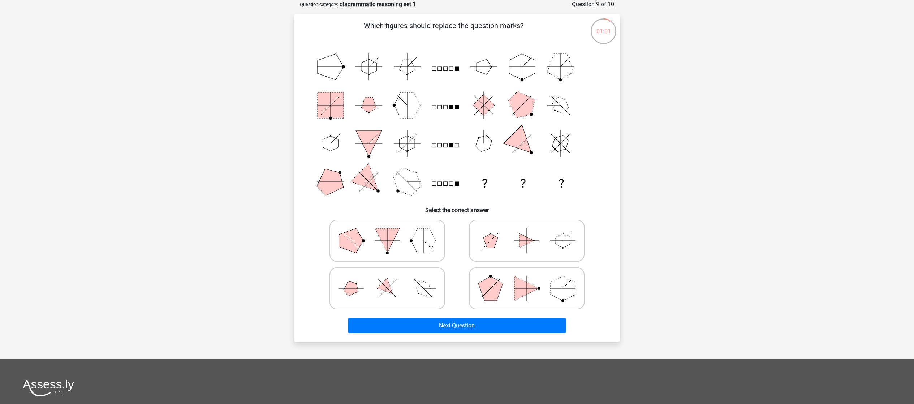
click at [373, 224] on icon at bounding box center [387, 288] width 108 height 36
click at [387, 224] on input "radio" at bounding box center [389, 276] width 5 height 5
radio input "true"
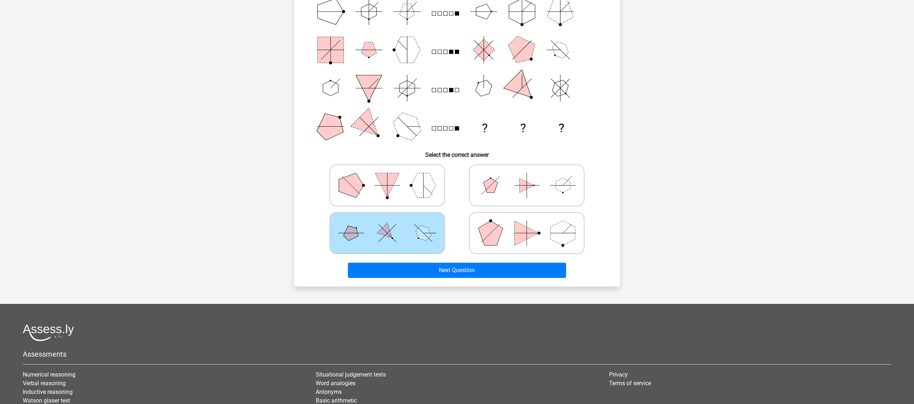
scroll to position [181, 0]
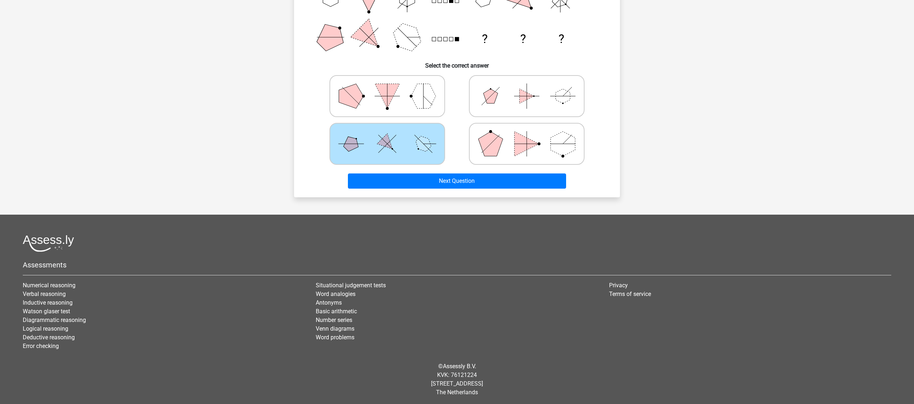
click at [507, 140] on polygon at bounding box center [562, 143] width 25 height 25
click at [507, 135] on input "radio" at bounding box center [528, 132] width 5 height 5
radio input "true"
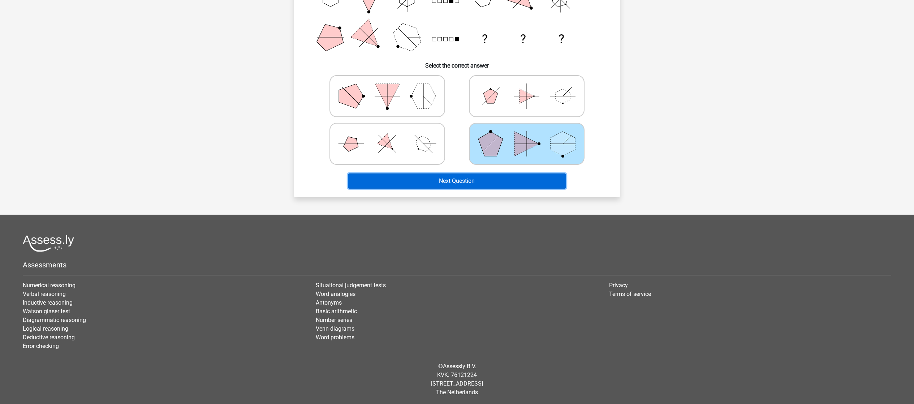
click at [507, 178] on button "Next Question" at bounding box center [457, 180] width 218 height 15
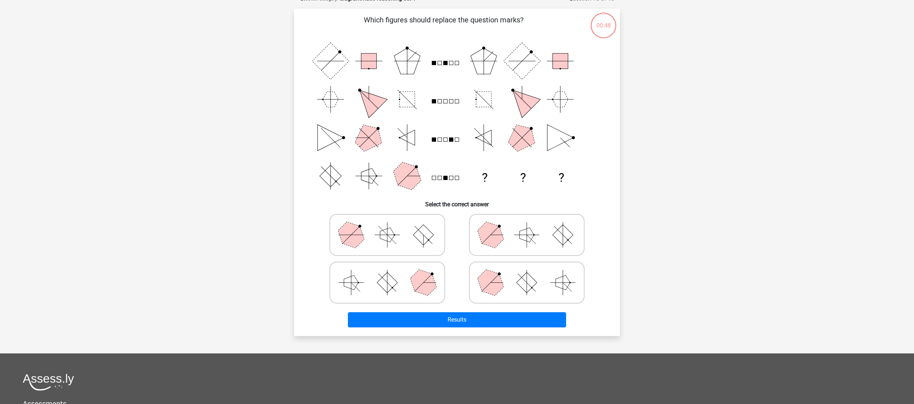
scroll to position [36, 0]
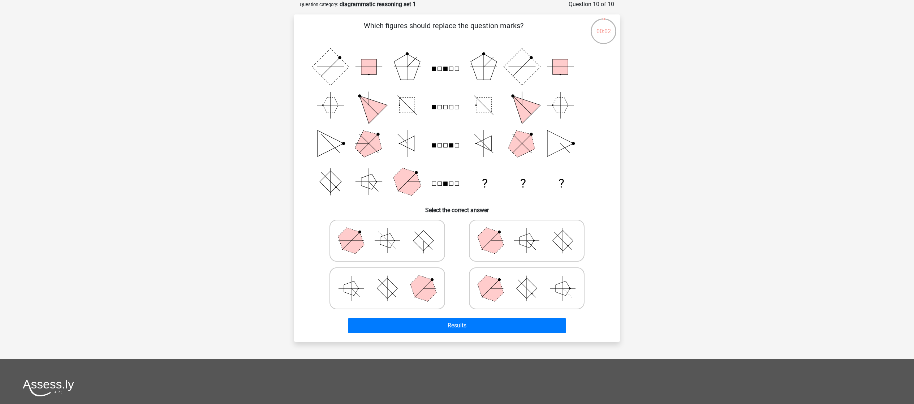
click at [496, 224] on polygon at bounding box center [490, 240] width 35 height 35
click at [507, 224] on input "radio" at bounding box center [528, 229] width 5 height 5
radio input "true"
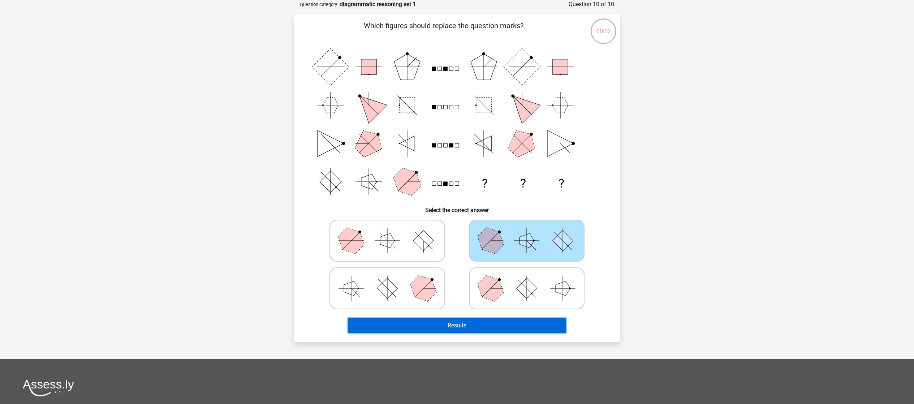
click at [496, 224] on button "Results" at bounding box center [457, 325] width 218 height 15
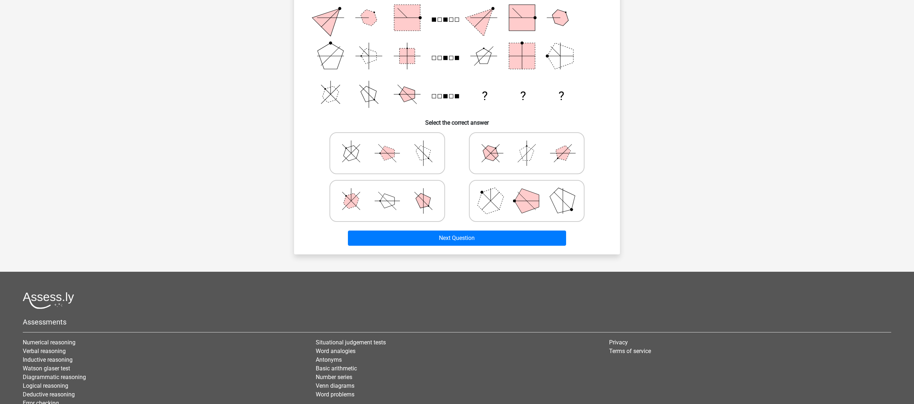
scroll to position [144, 0]
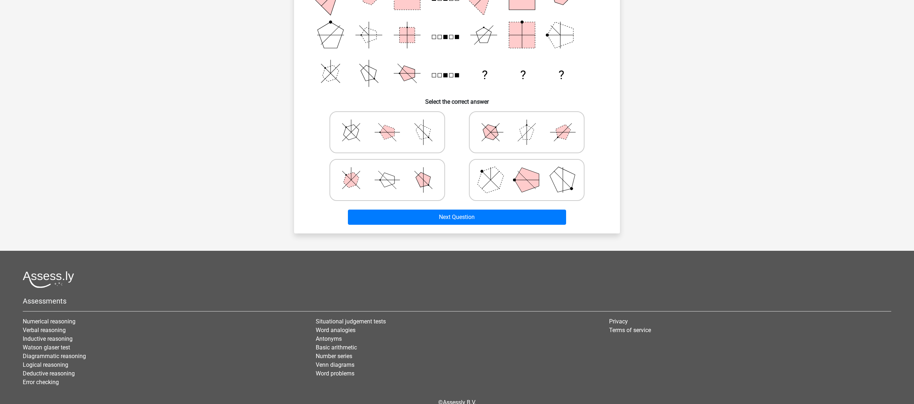
click at [532, 130] on polygon at bounding box center [526, 132] width 14 height 14
click at [531, 123] on input "radio" at bounding box center [528, 120] width 5 height 5
radio input "true"
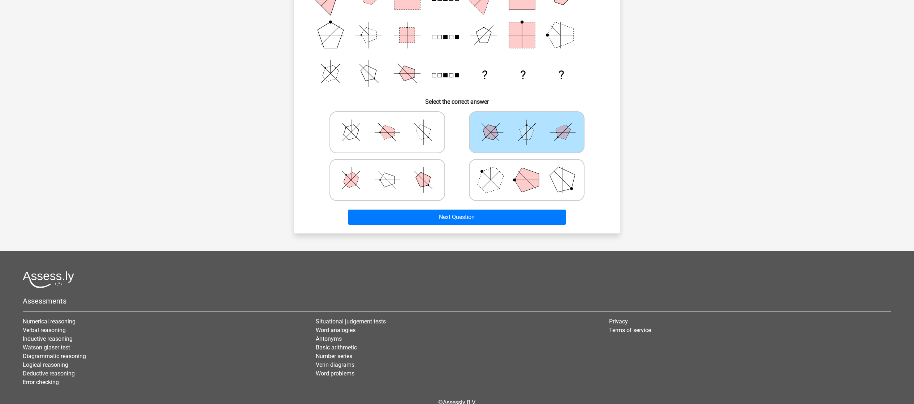
click at [711, 196] on div "Go premium [PERSON_NAME] ([PERSON_NAME]) [DOMAIN_NAME][EMAIL_ADDRESS][DOMAIN_NA…" at bounding box center [457, 149] width 914 height 586
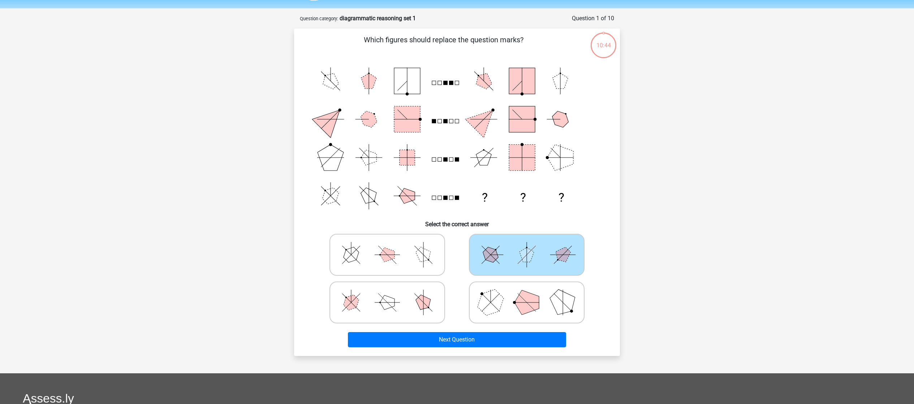
scroll to position [0, 0]
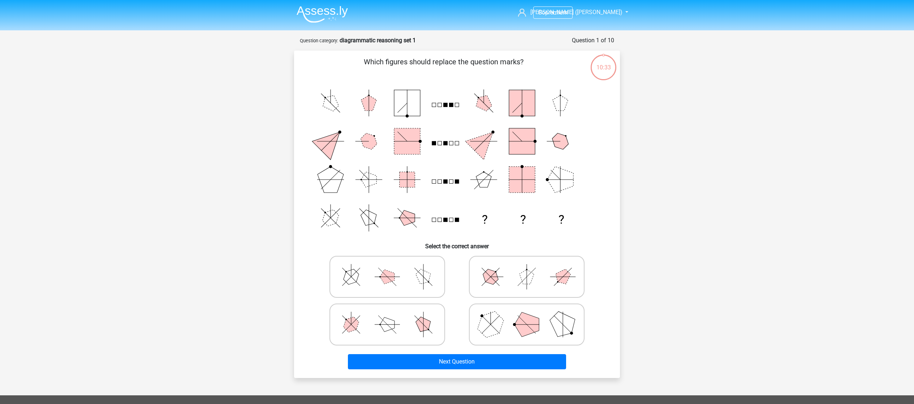
click at [322, 22] on img at bounding box center [321, 14] width 51 height 17
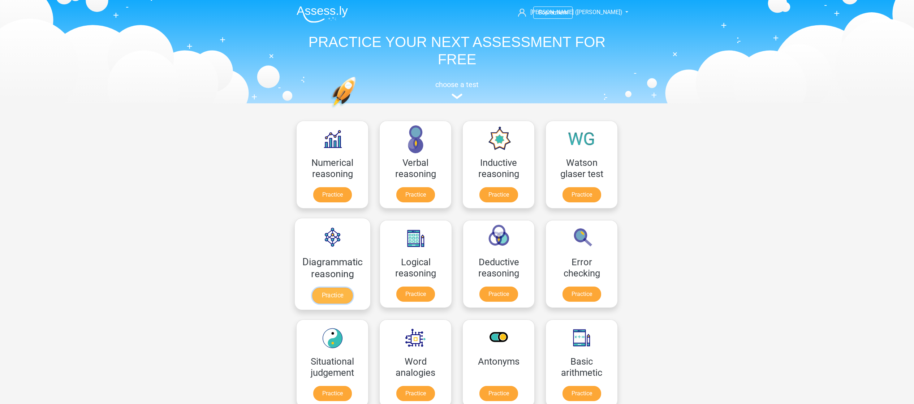
click at [334, 287] on link "Practice" at bounding box center [332, 295] width 40 height 16
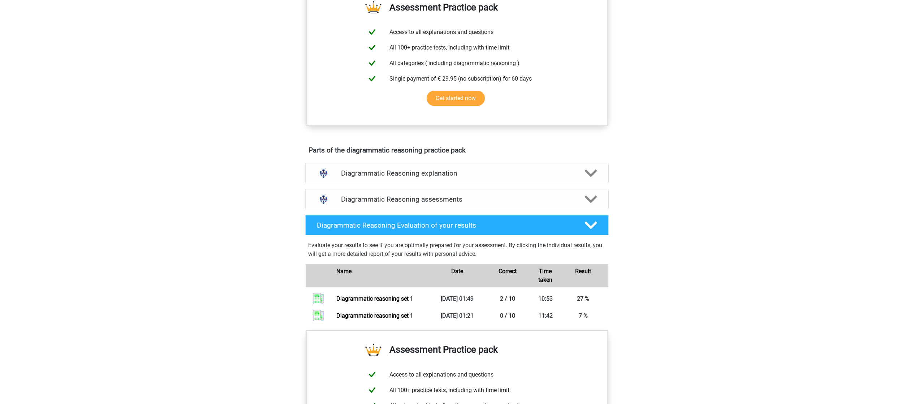
scroll to position [506, 0]
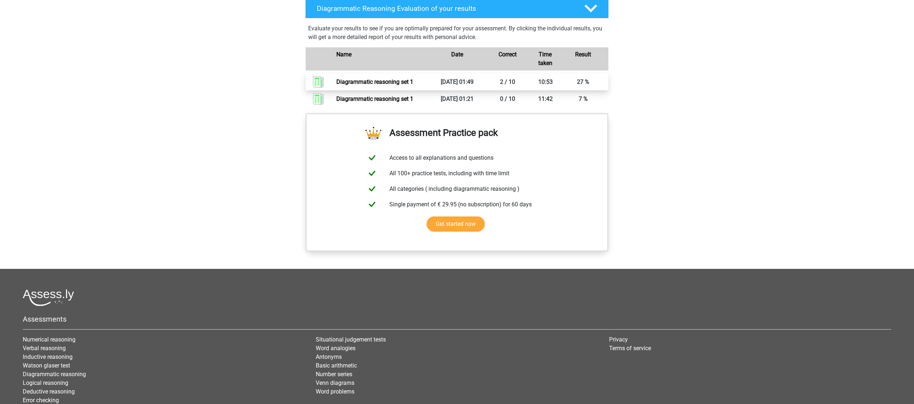
click at [365, 85] on link "Diagrammatic reasoning set 1" at bounding box center [374, 81] width 77 height 7
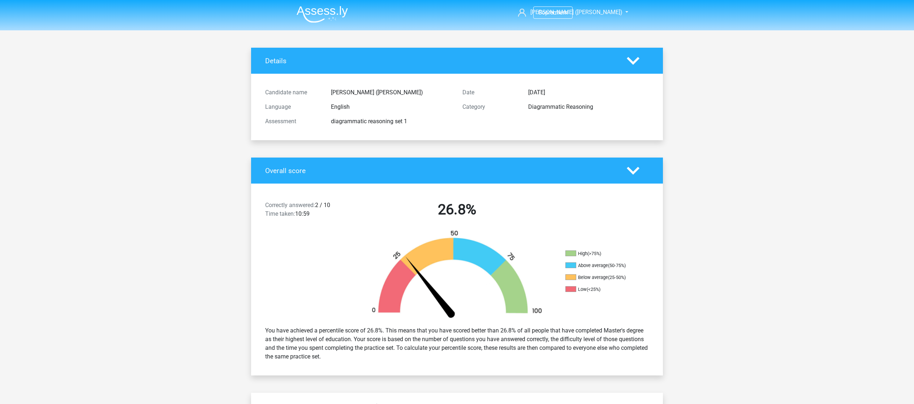
click at [302, 10] on img at bounding box center [321, 14] width 51 height 17
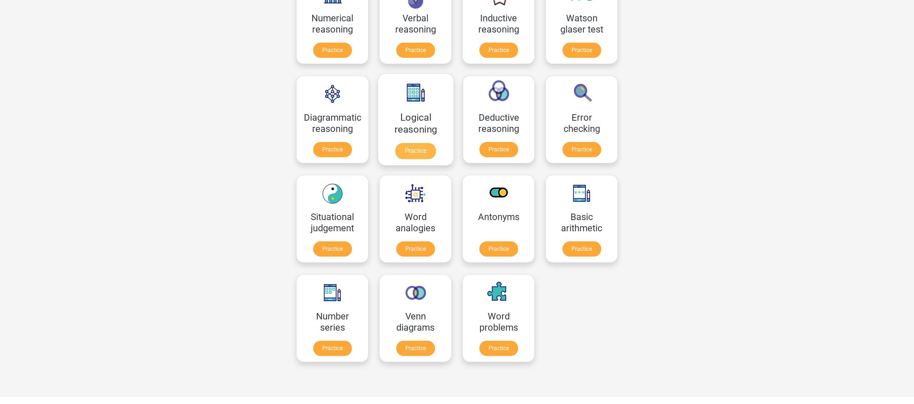
scroll to position [72, 0]
